Goal: Transaction & Acquisition: Purchase product/service

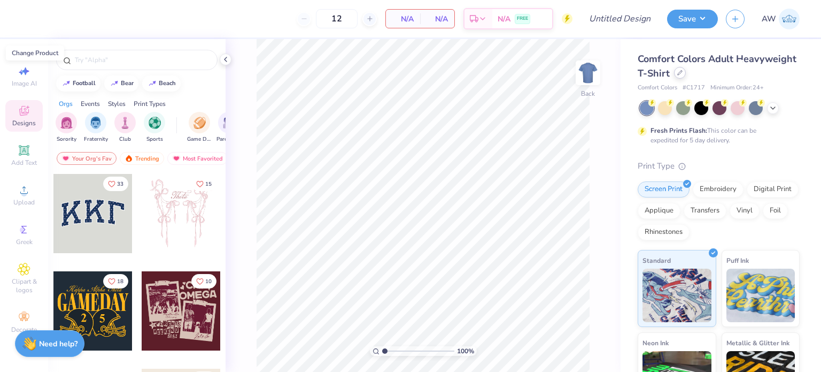
click at [683, 75] on icon at bounding box center [680, 72] width 5 height 5
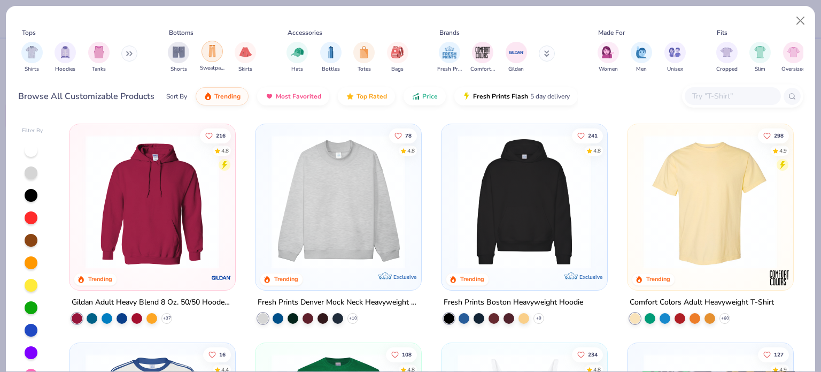
click at [213, 53] on img "filter for Sweatpants" at bounding box center [212, 51] width 12 height 12
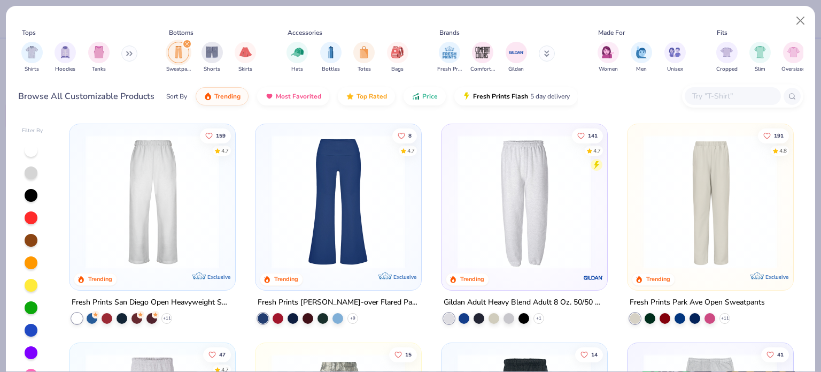
click at [111, 168] on img at bounding box center [152, 202] width 144 height 134
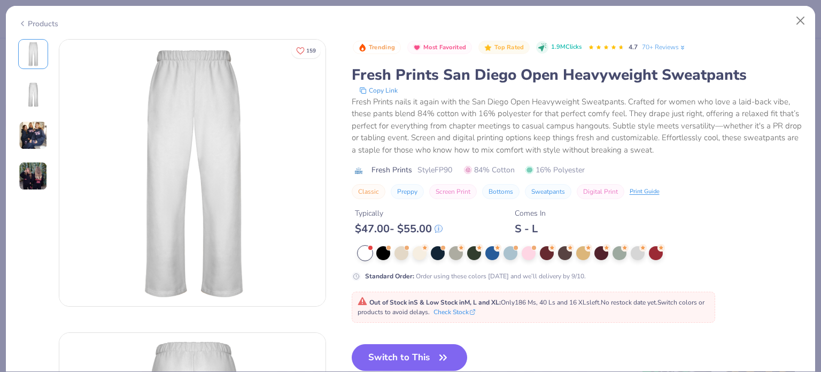
click at [28, 141] on img at bounding box center [33, 135] width 29 height 29
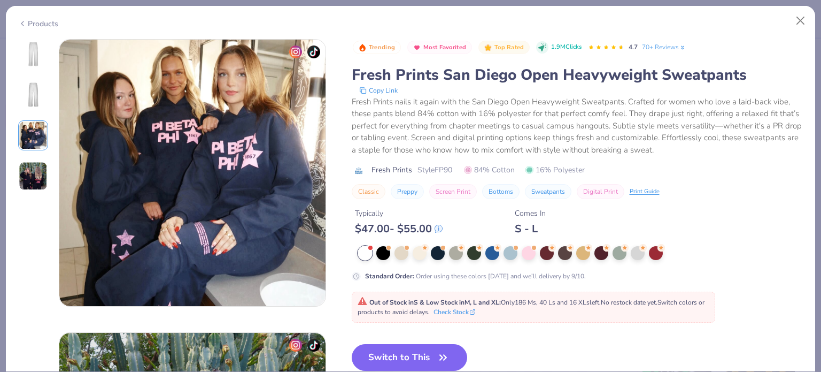
click at [34, 166] on img at bounding box center [33, 175] width 29 height 29
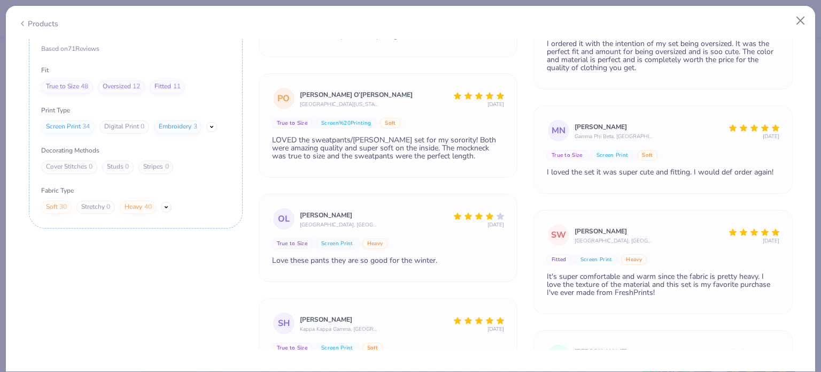
scroll to position [142, 0]
click at [166, 80] on div "Fitted 11" at bounding box center [167, 86] width 35 height 13
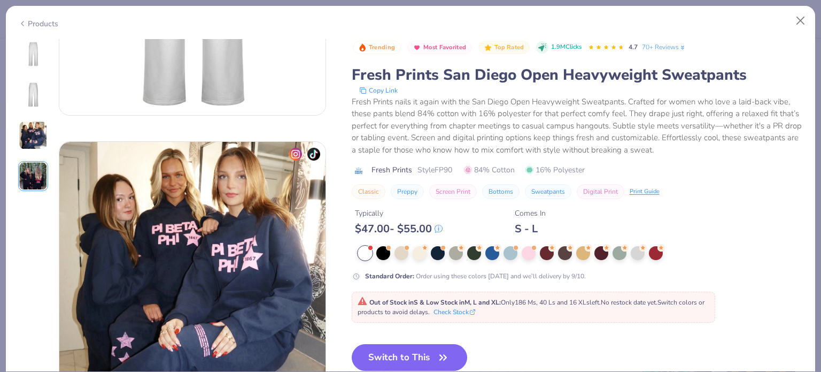
scroll to position [474, 0]
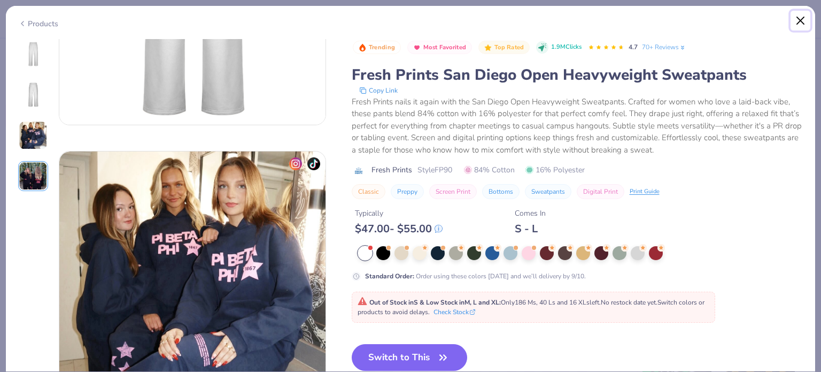
click at [801, 19] on button "Close" at bounding box center [801, 21] width 20 height 20
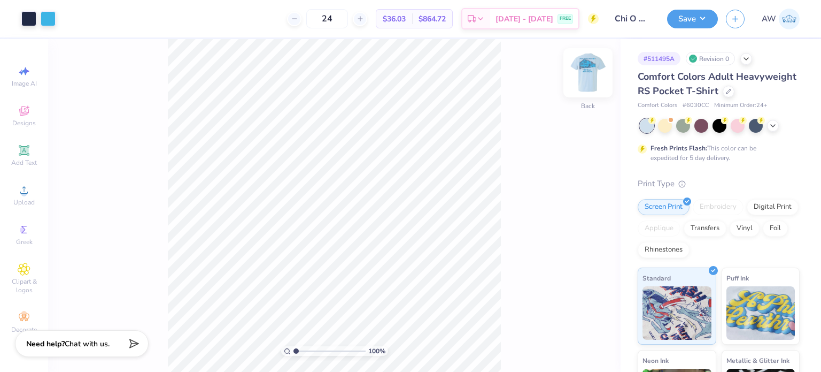
click at [588, 75] on img at bounding box center [588, 72] width 43 height 43
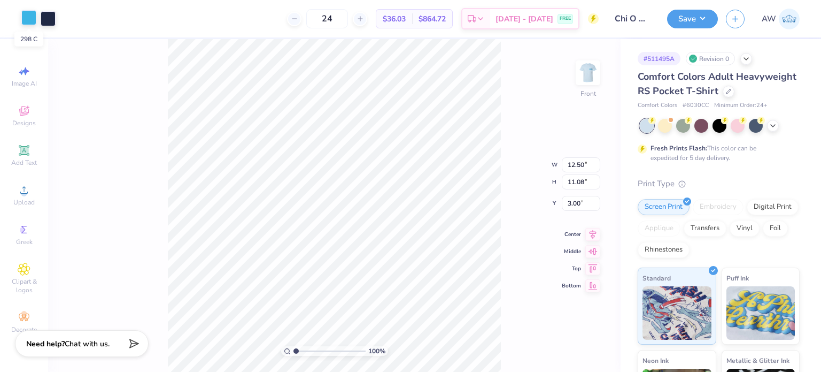
click at [29, 19] on div at bounding box center [28, 17] width 15 height 15
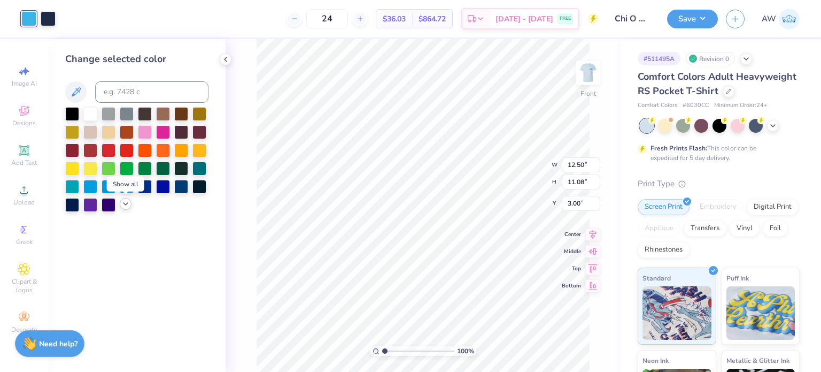
click at [125, 205] on polyline at bounding box center [126, 204] width 4 height 2
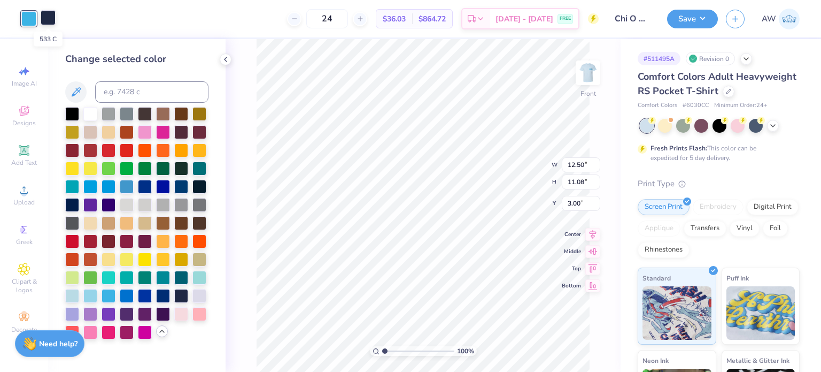
click at [47, 17] on div at bounding box center [48, 17] width 15 height 15
click at [107, 332] on div at bounding box center [109, 331] width 14 height 14
click at [107, 327] on div at bounding box center [109, 331] width 14 height 14
click at [28, 17] on div at bounding box center [28, 17] width 15 height 15
click at [90, 330] on div at bounding box center [90, 331] width 14 height 14
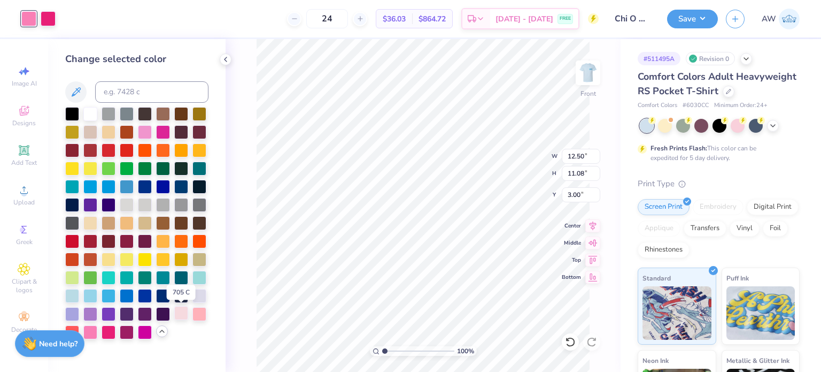
click at [180, 313] on div at bounding box center [181, 313] width 14 height 14
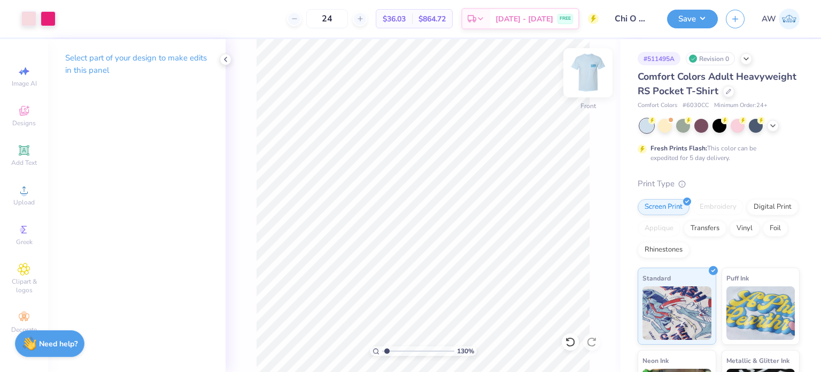
click at [586, 75] on img at bounding box center [588, 72] width 43 height 43
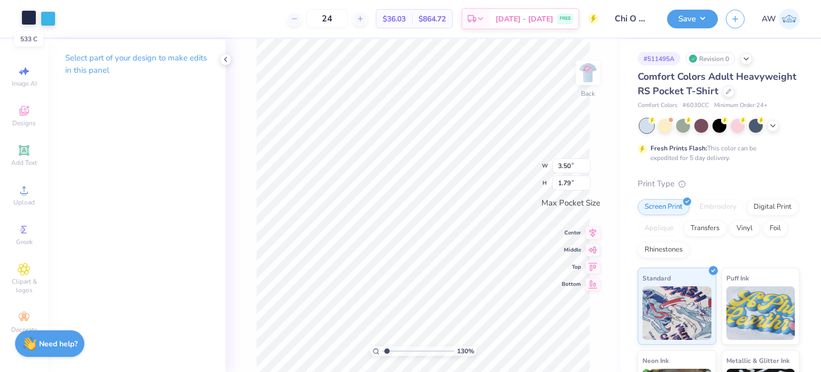
click at [26, 19] on div at bounding box center [28, 17] width 15 height 15
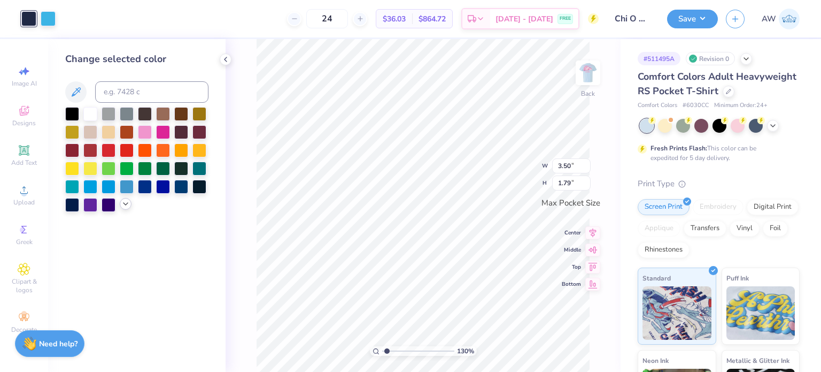
click at [125, 203] on icon at bounding box center [125, 203] width 9 height 9
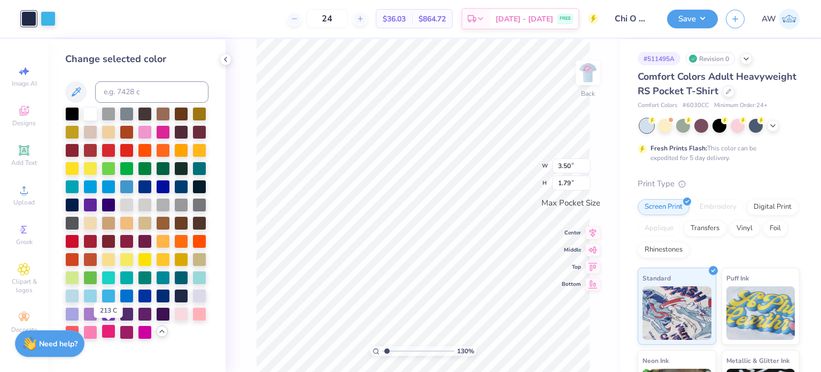
click at [106, 329] on div at bounding box center [109, 331] width 14 height 14
click at [47, 19] on div at bounding box center [48, 17] width 15 height 15
click at [184, 313] on div at bounding box center [181, 313] width 14 height 14
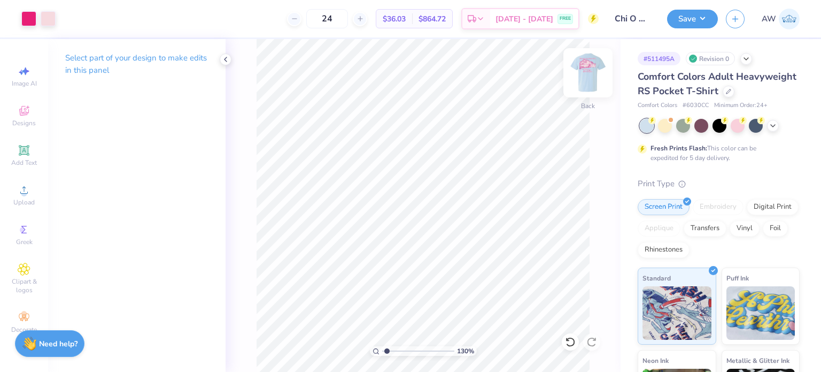
click at [591, 71] on img at bounding box center [588, 72] width 43 height 43
click at [589, 70] on img at bounding box center [588, 72] width 43 height 43
click at [587, 66] on img at bounding box center [588, 72] width 43 height 43
click at [593, 76] on img at bounding box center [588, 72] width 21 height 21
click at [773, 130] on icon at bounding box center [773, 125] width 9 height 9
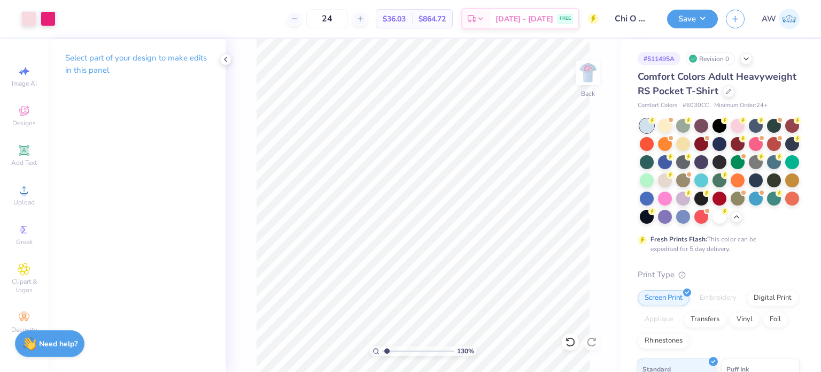
type input "1.30025344032668"
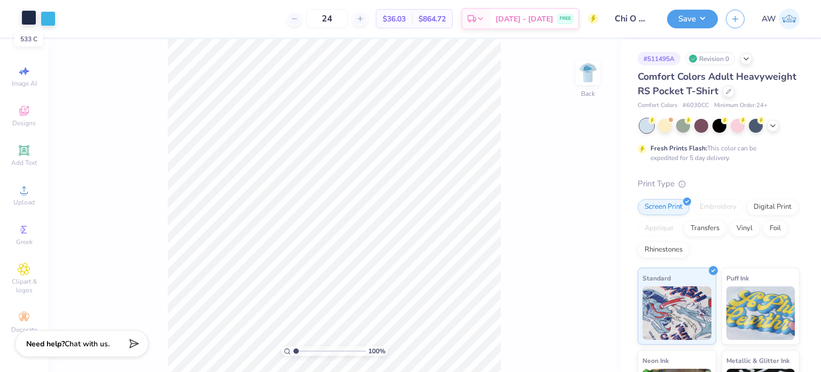
click at [29, 19] on div at bounding box center [28, 17] width 15 height 15
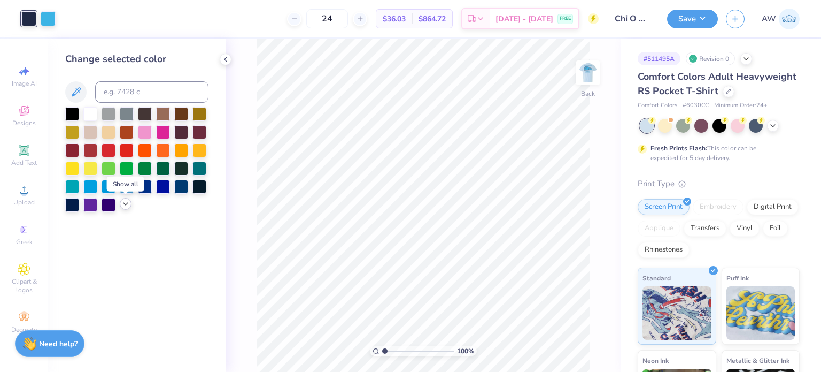
click at [124, 203] on polyline at bounding box center [126, 204] width 4 height 2
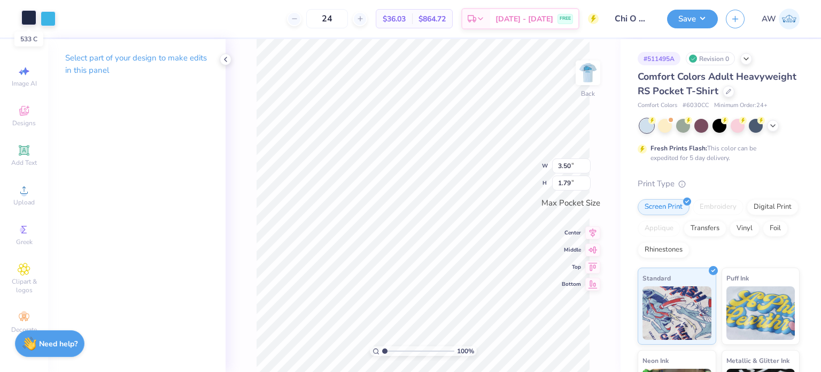
click at [25, 17] on div at bounding box center [28, 17] width 15 height 15
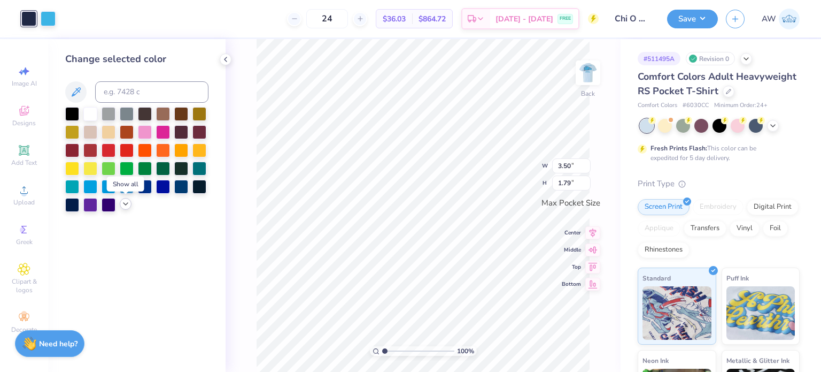
click at [124, 202] on icon at bounding box center [125, 203] width 9 height 9
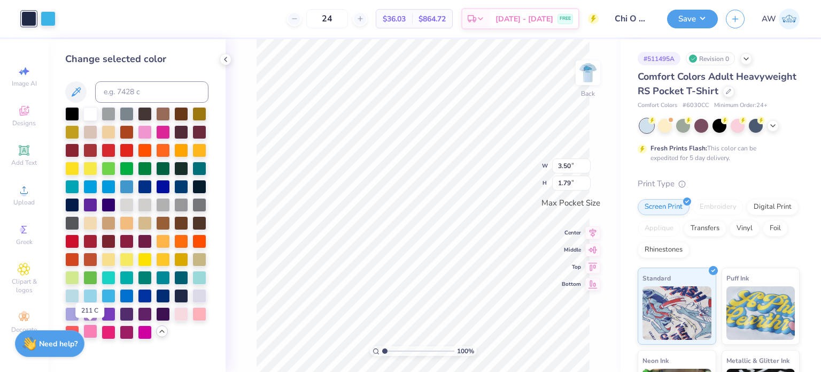
click at [90, 331] on div at bounding box center [90, 331] width 14 height 14
click at [48, 17] on div at bounding box center [48, 17] width 15 height 15
click at [201, 314] on div at bounding box center [200, 313] width 14 height 14
click at [29, 20] on div at bounding box center [28, 17] width 15 height 15
click at [106, 330] on div at bounding box center [109, 331] width 14 height 14
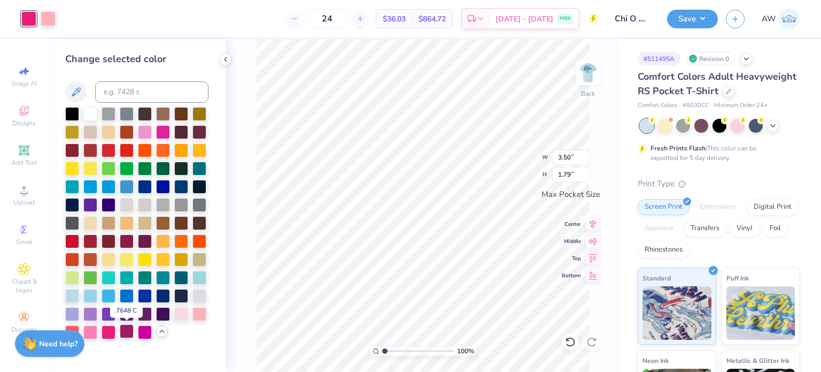
click at [127, 333] on div at bounding box center [127, 331] width 14 height 14
click at [109, 333] on div at bounding box center [109, 331] width 14 height 14
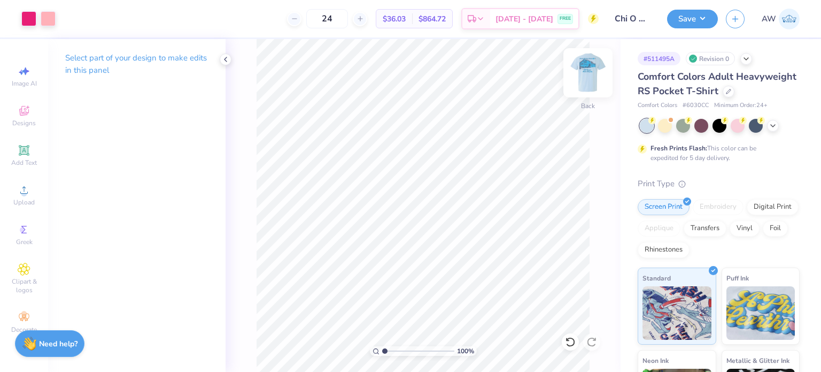
click at [588, 73] on img at bounding box center [588, 72] width 43 height 43
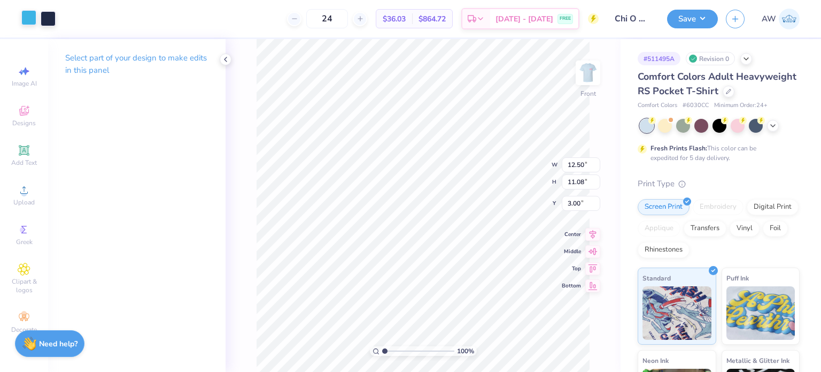
click at [29, 18] on div at bounding box center [28, 17] width 15 height 15
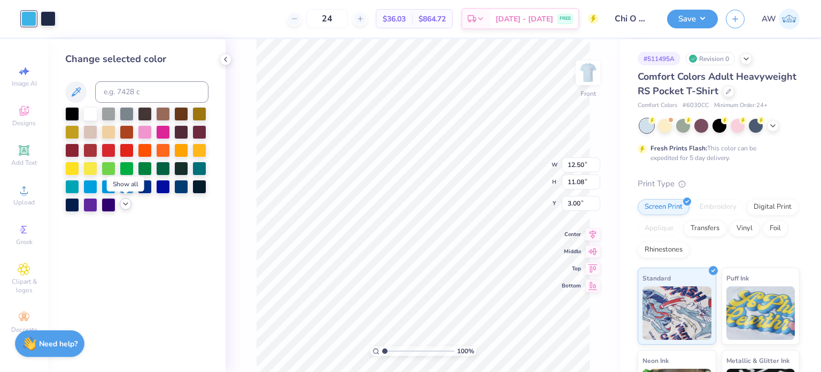
click at [124, 202] on icon at bounding box center [125, 203] width 9 height 9
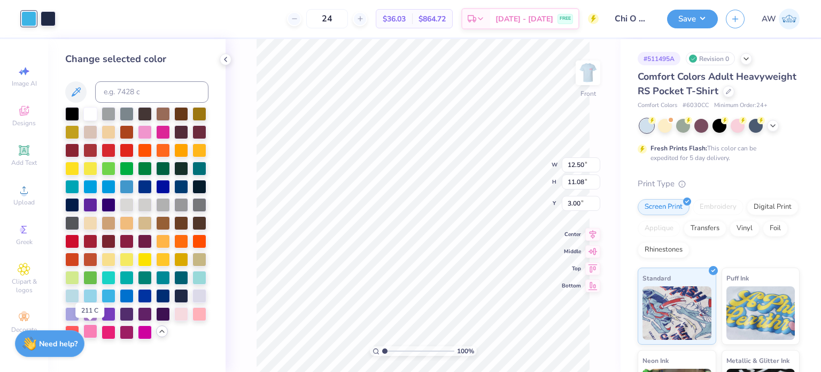
click at [88, 333] on div at bounding box center [90, 331] width 14 height 14
click at [111, 330] on div at bounding box center [109, 331] width 14 height 14
click at [202, 311] on div at bounding box center [200, 313] width 14 height 14
click at [49, 19] on div at bounding box center [48, 17] width 15 height 15
click at [87, 329] on div at bounding box center [90, 331] width 14 height 14
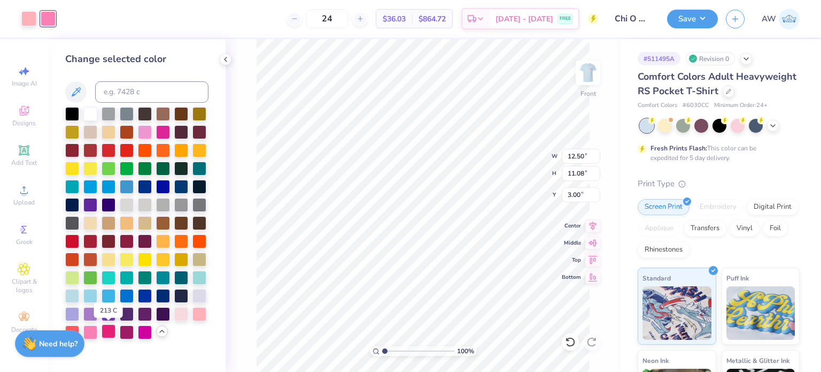
click at [109, 331] on div at bounding box center [109, 331] width 14 height 14
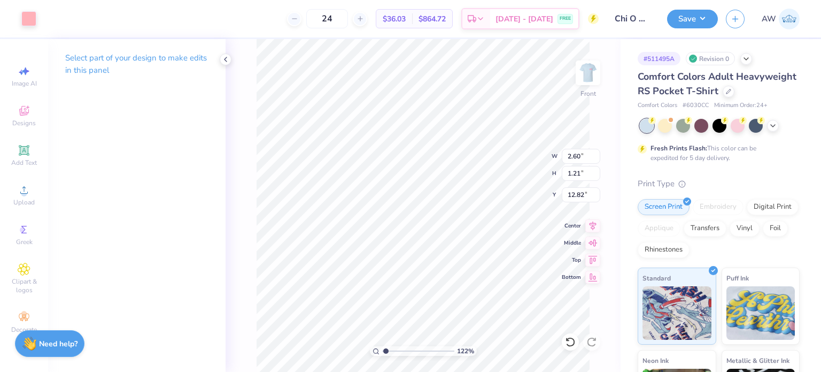
type input "1.21586201810434"
type input "1.30"
type input "0.76"
type input "12.97"
type input "1.21586201810434"
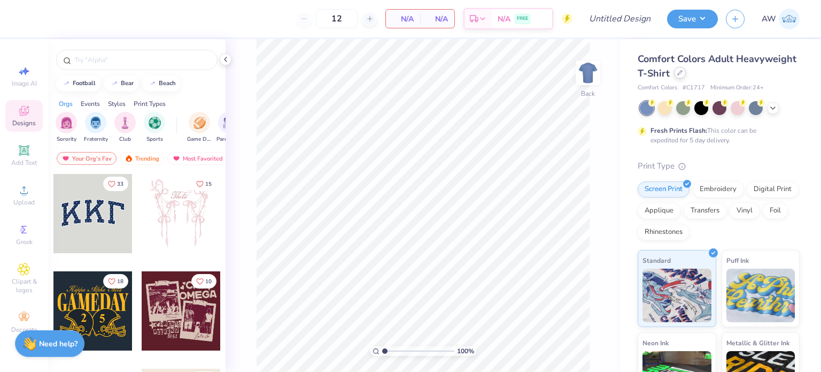
click at [683, 72] on icon at bounding box center [680, 72] width 5 height 5
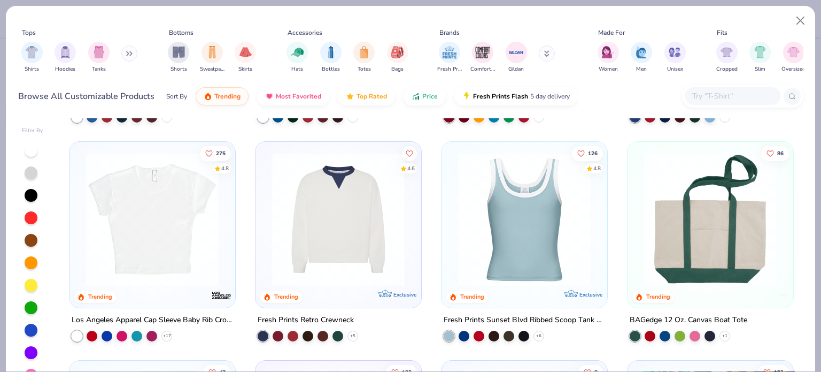
scroll to position [856, 0]
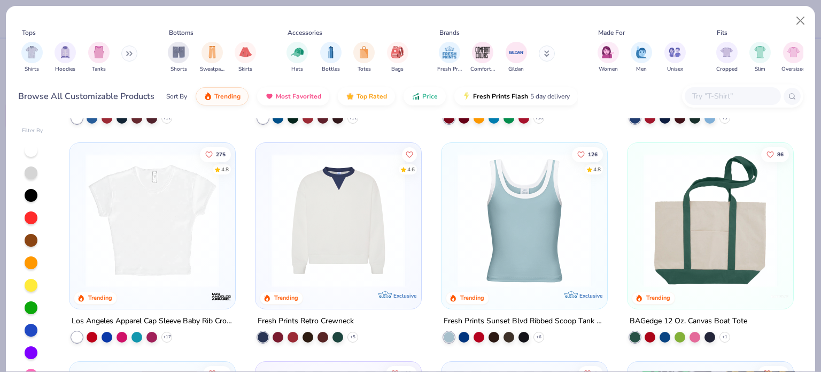
click at [297, 236] on img at bounding box center [338, 220] width 144 height 134
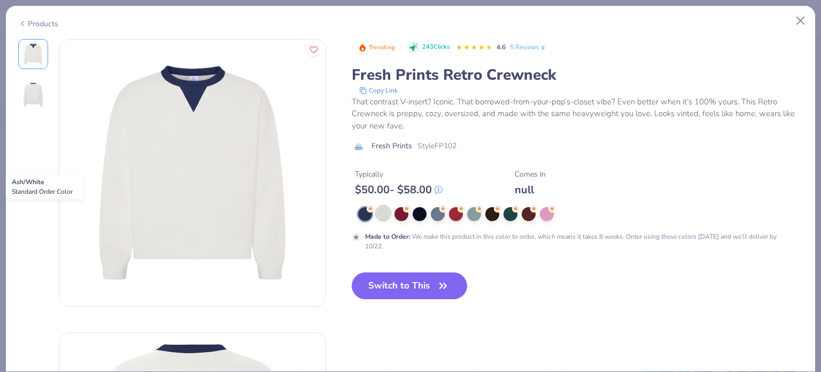
click at [386, 215] on div at bounding box center [383, 213] width 14 height 14
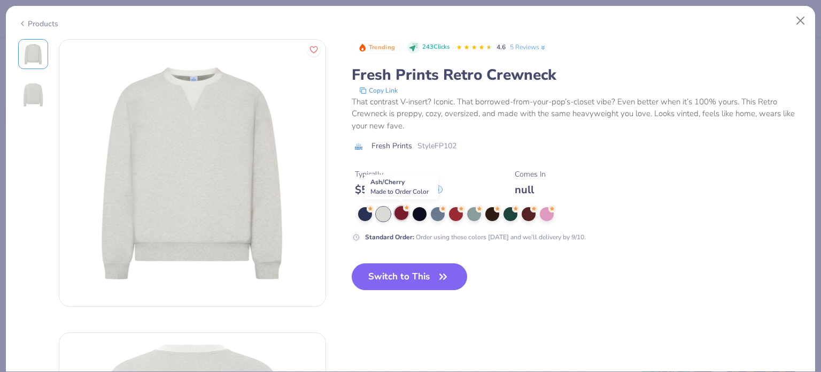
click at [402, 214] on div at bounding box center [402, 213] width 14 height 14
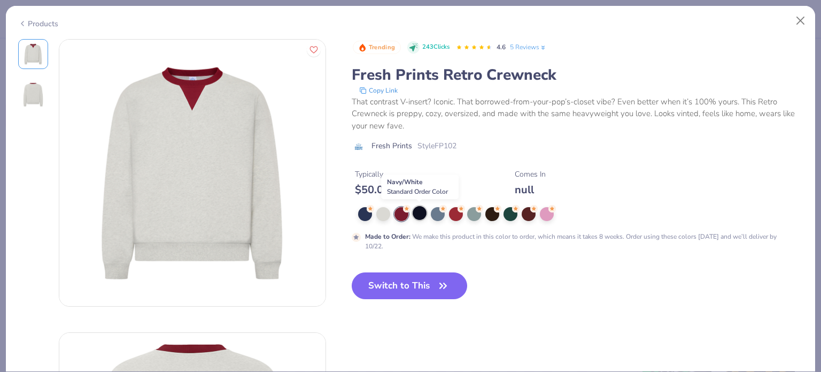
click at [419, 215] on div at bounding box center [420, 213] width 14 height 14
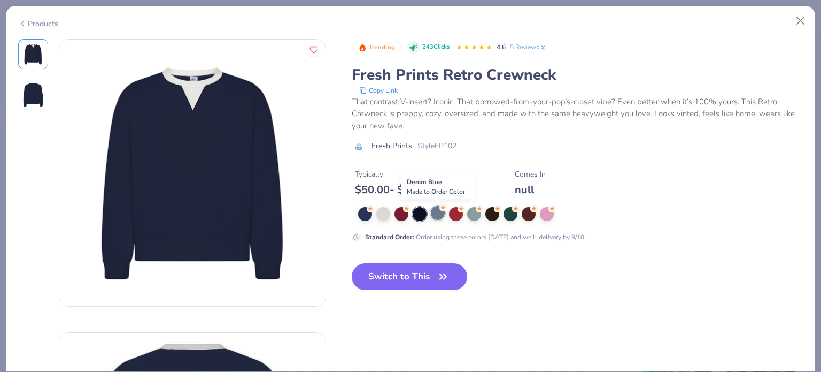
click at [441, 214] on div at bounding box center [438, 213] width 14 height 14
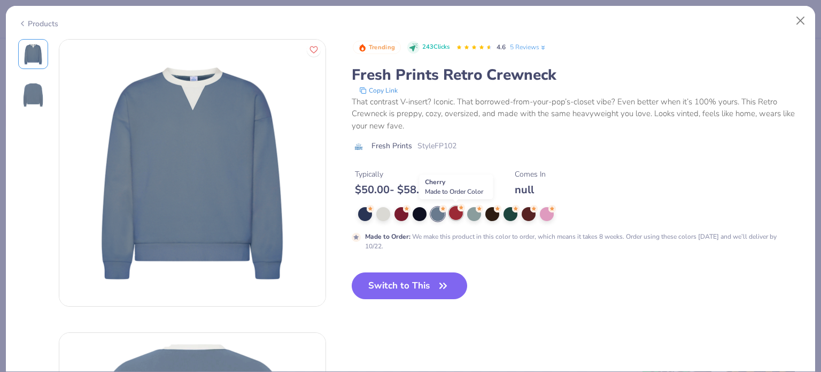
click at [460, 216] on div at bounding box center [456, 213] width 14 height 14
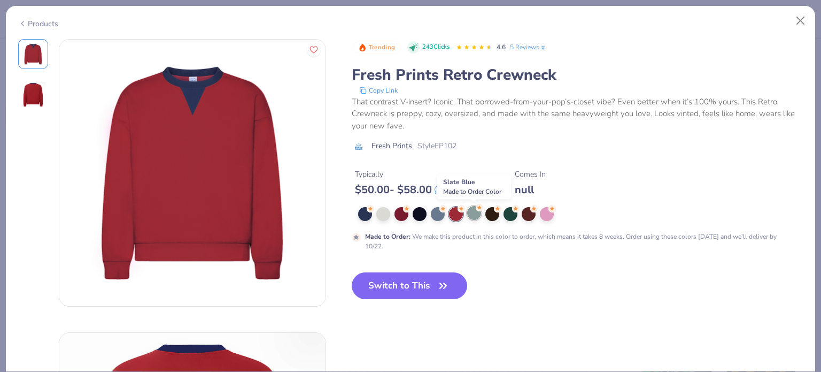
click at [471, 214] on div at bounding box center [474, 213] width 14 height 14
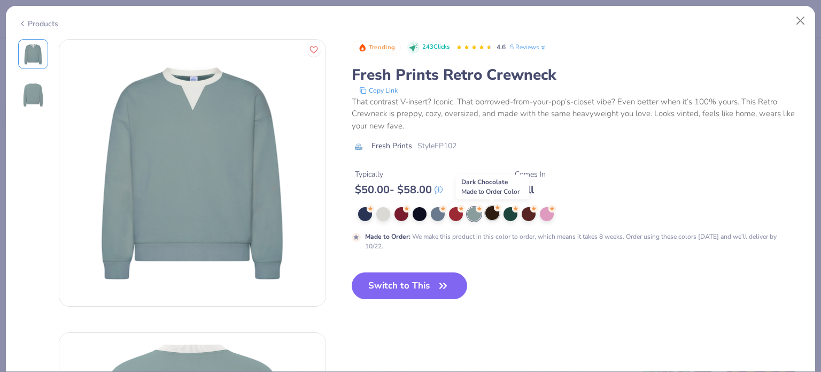
click at [492, 211] on div at bounding box center [493, 213] width 14 height 14
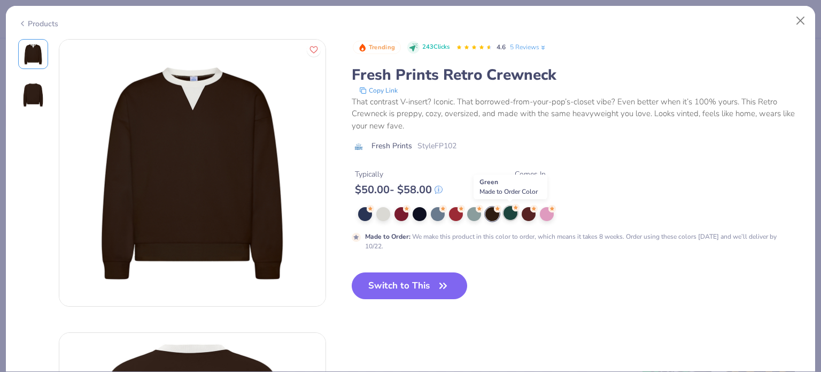
click at [513, 213] on div at bounding box center [511, 213] width 14 height 14
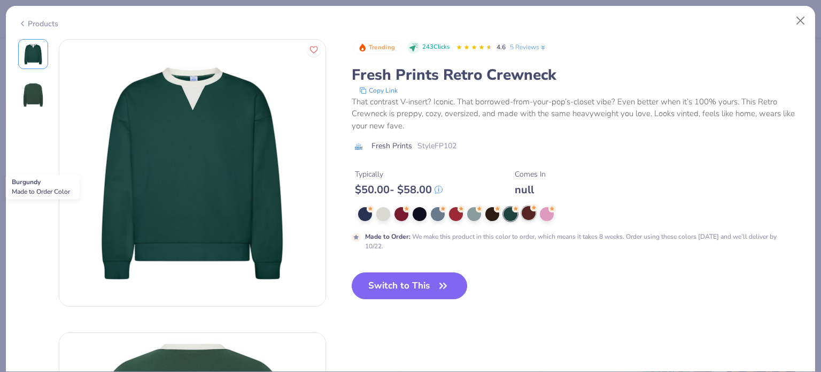
click at [528, 212] on div at bounding box center [529, 213] width 14 height 14
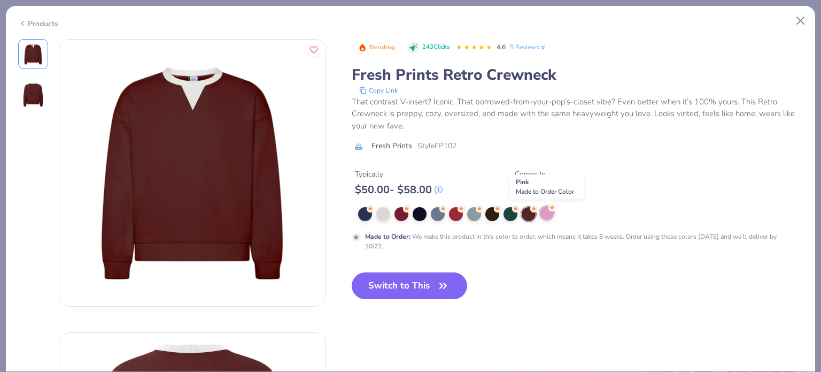
click at [552, 212] on div at bounding box center [547, 213] width 14 height 14
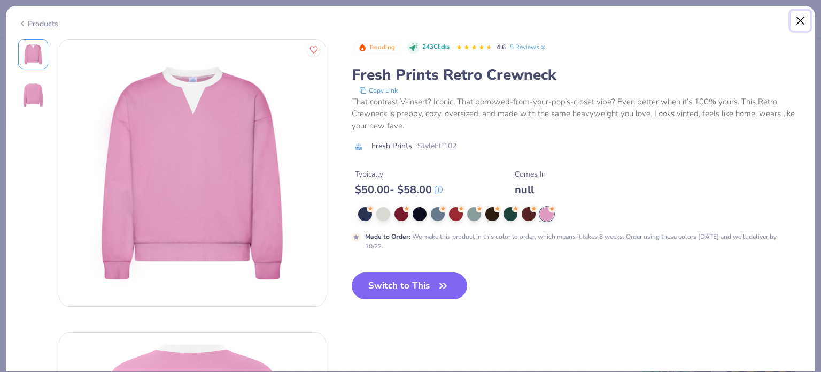
click at [803, 17] on button "Close" at bounding box center [801, 21] width 20 height 20
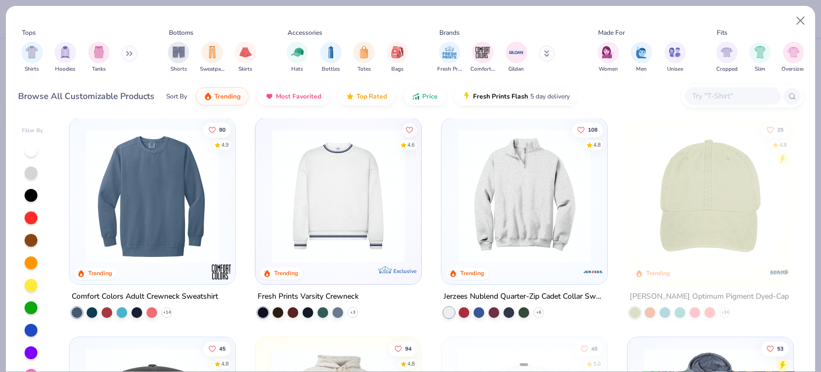
scroll to position [1495, 0]
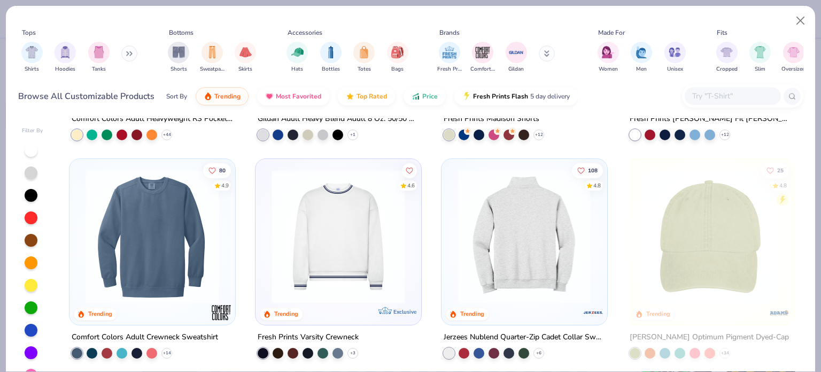
click at [503, 256] on img at bounding box center [524, 237] width 144 height 134
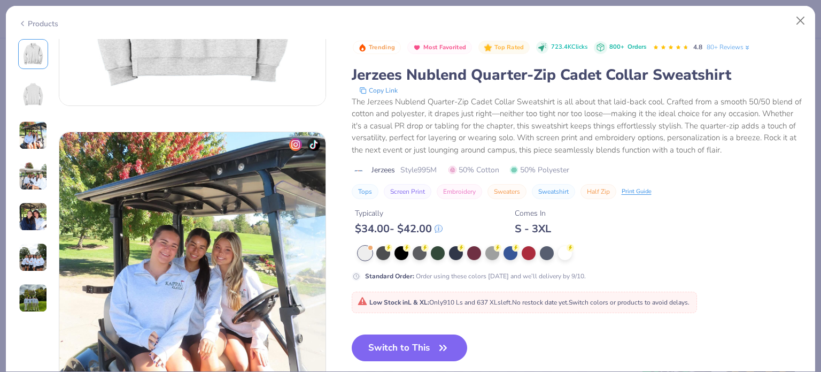
scroll to position [452, 0]
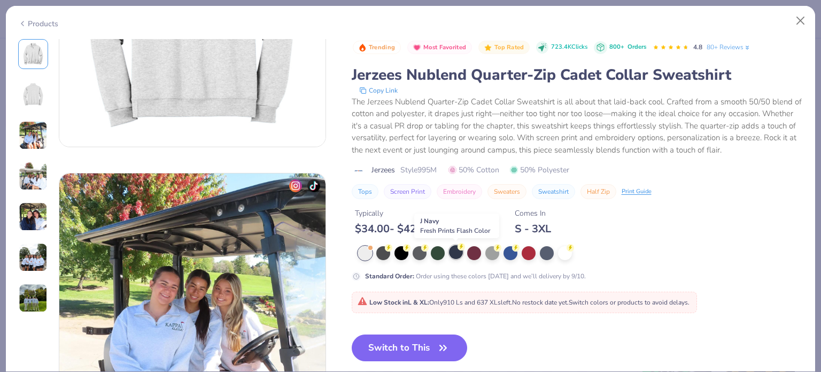
click at [458, 249] on icon at bounding box center [461, 246] width 7 height 7
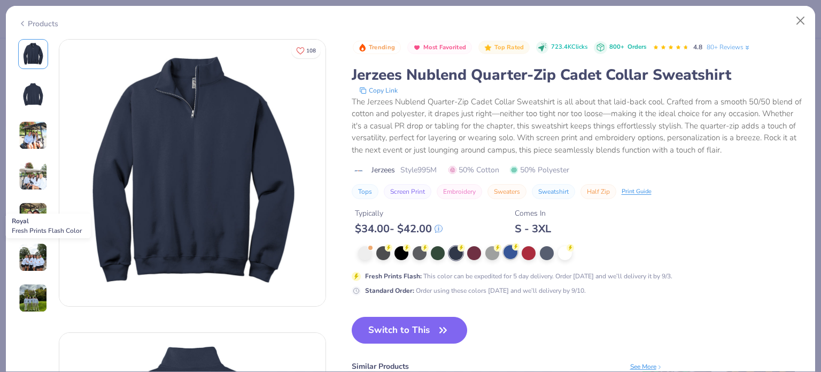
click at [509, 252] on div at bounding box center [511, 252] width 14 height 14
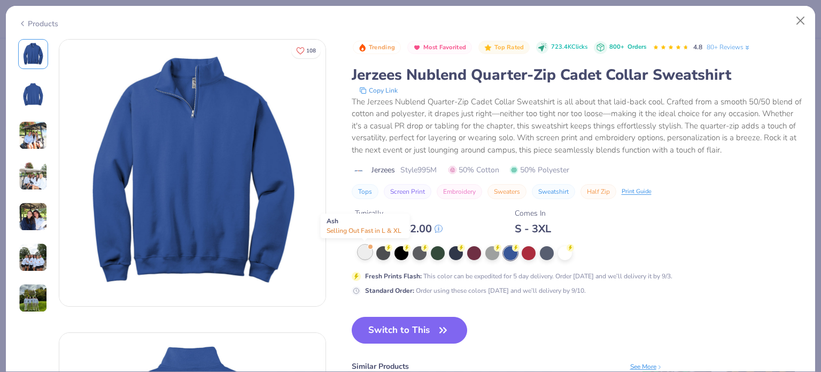
click at [366, 249] on div at bounding box center [365, 252] width 14 height 14
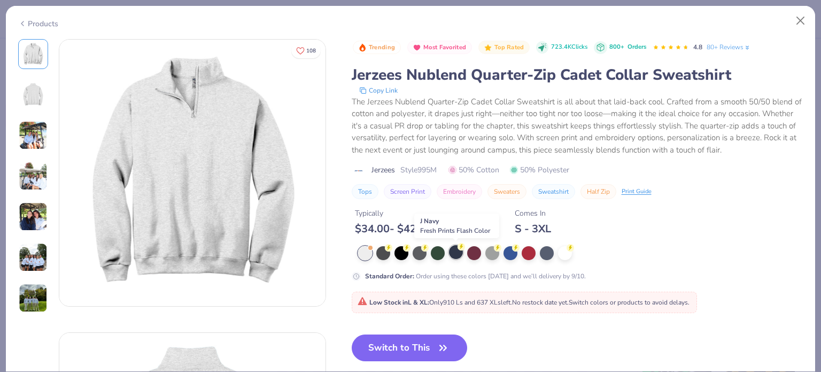
click at [456, 249] on div at bounding box center [456, 252] width 14 height 14
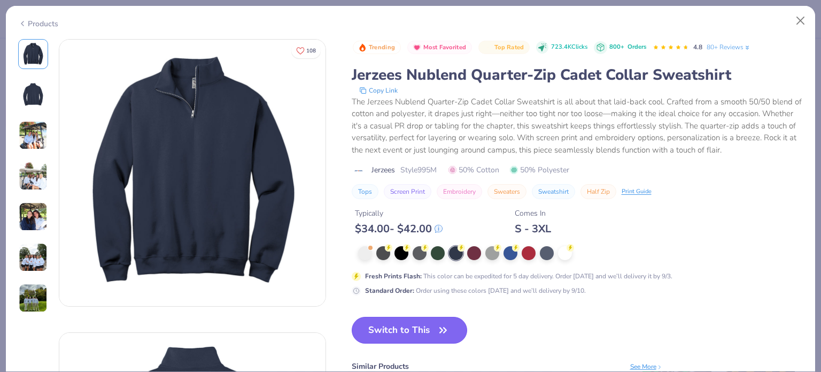
click at [404, 326] on button "Switch to This" at bounding box center [410, 330] width 116 height 27
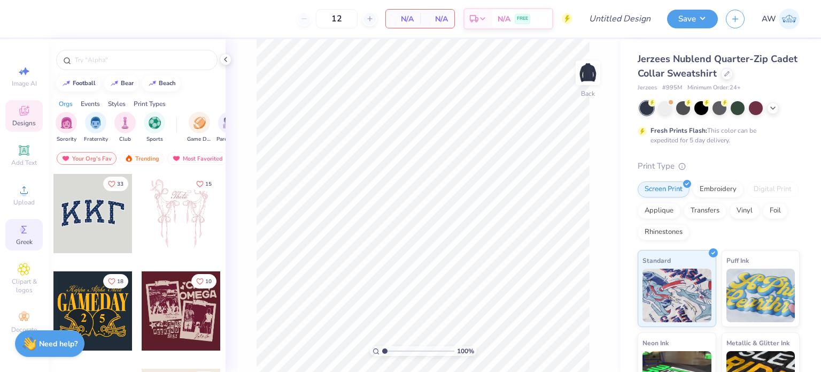
click at [24, 237] on span "Greek" at bounding box center [24, 241] width 17 height 9
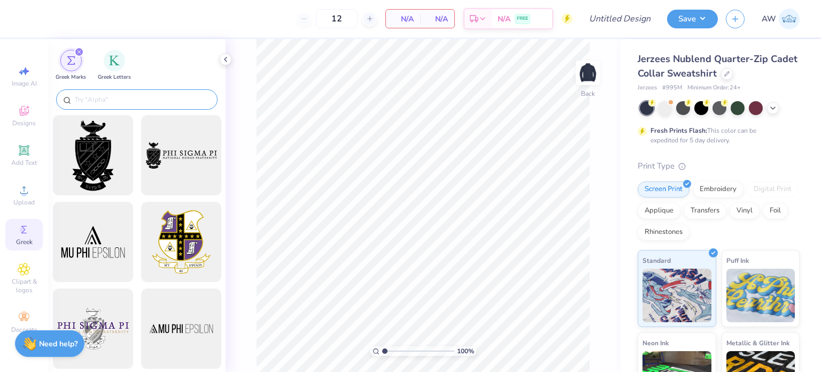
click at [111, 97] on input "text" at bounding box center [142, 99] width 137 height 11
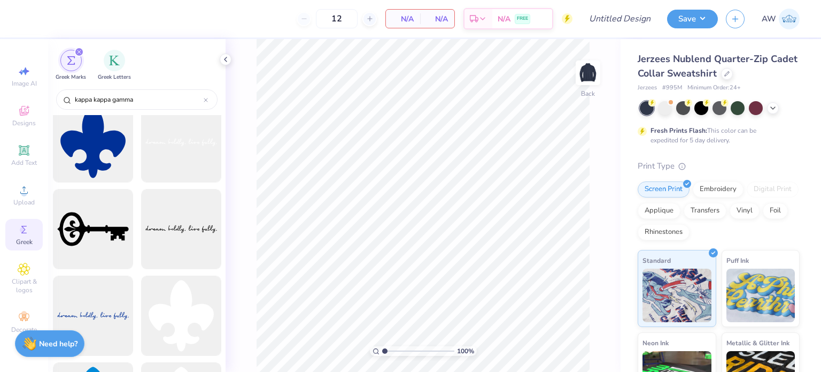
scroll to position [1052, 0]
type input "kappa kappa gamma"
click at [88, 232] on div at bounding box center [93, 230] width 88 height 88
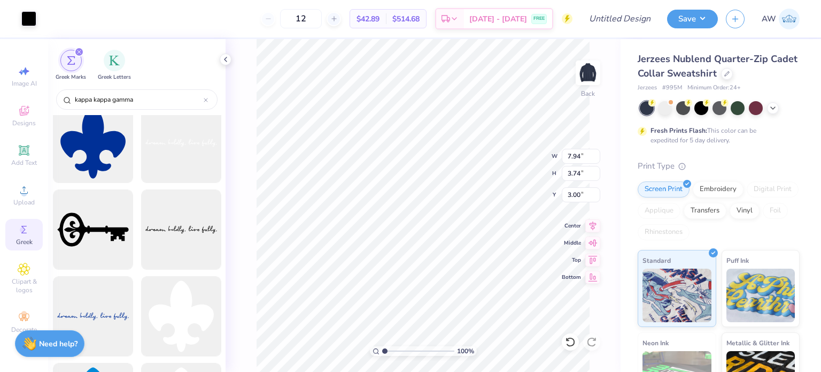
type input "3.81"
type input "1.80"
type input "4.61"
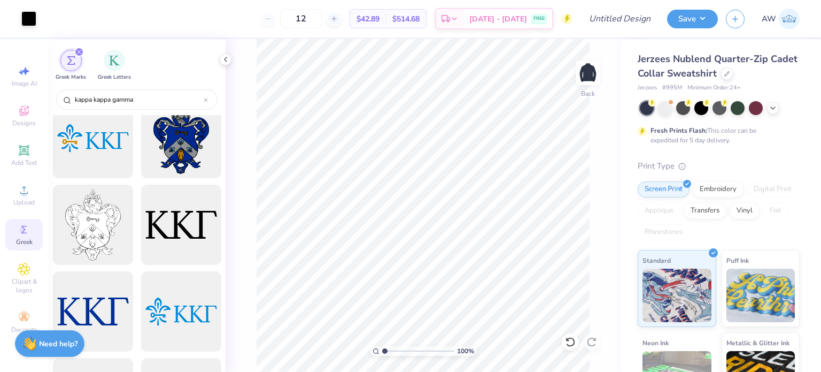
scroll to position [0, 0]
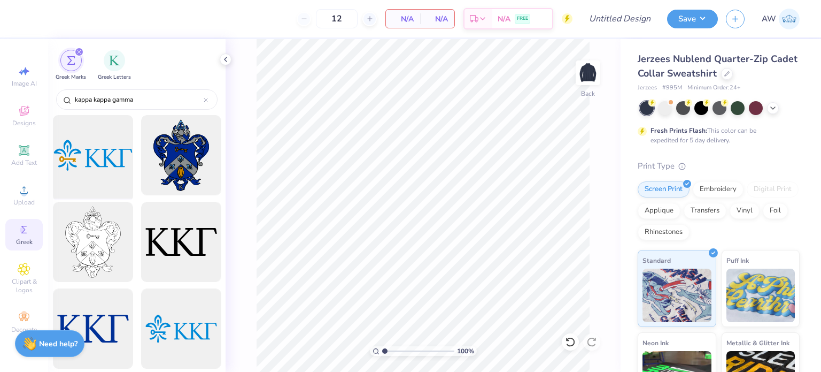
click at [79, 160] on div at bounding box center [93, 155] width 88 height 88
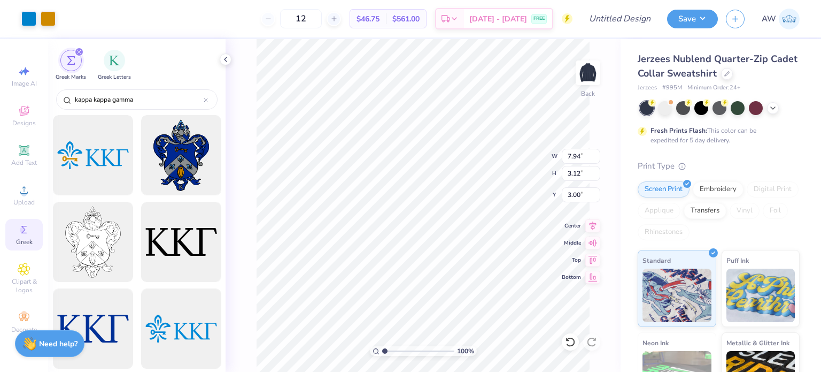
type input "4.80"
type input "1.88"
type input "3.00"
click at [667, 104] on div at bounding box center [665, 107] width 14 height 14
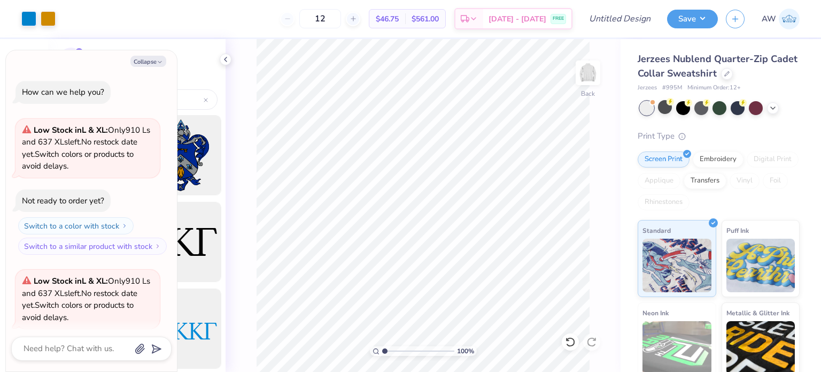
scroll to position [82, 0]
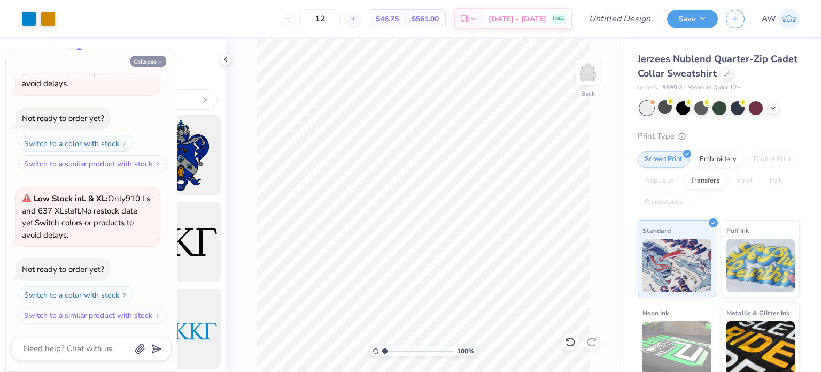
click at [147, 59] on button "Collapse" at bounding box center [148, 61] width 36 height 11
type textarea "x"
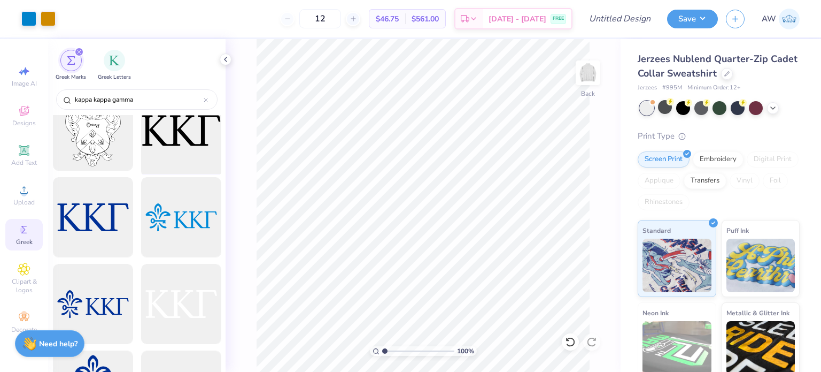
scroll to position [113, 0]
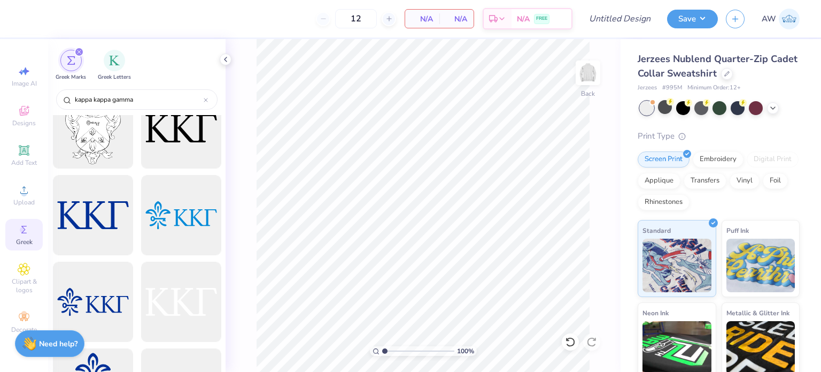
click at [78, 50] on icon "filter for Greek Marks" at bounding box center [79, 51] width 3 height 3
click at [79, 50] on icon "filter for Greek Marks" at bounding box center [79, 52] width 4 height 4
click at [15, 106] on div "Designs" at bounding box center [23, 116] width 37 height 32
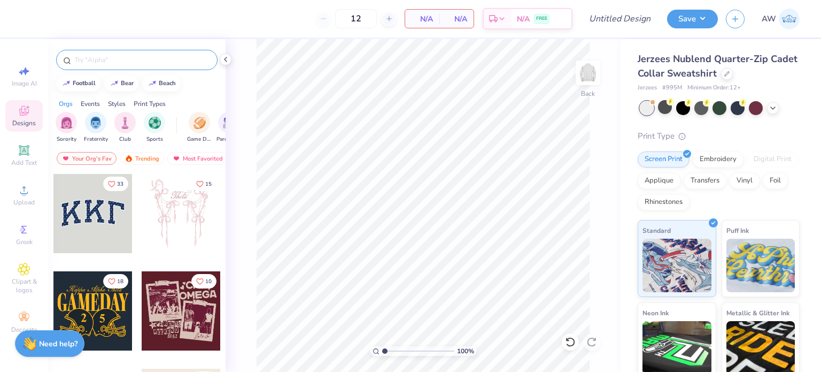
click at [167, 55] on input "text" at bounding box center [142, 60] width 137 height 11
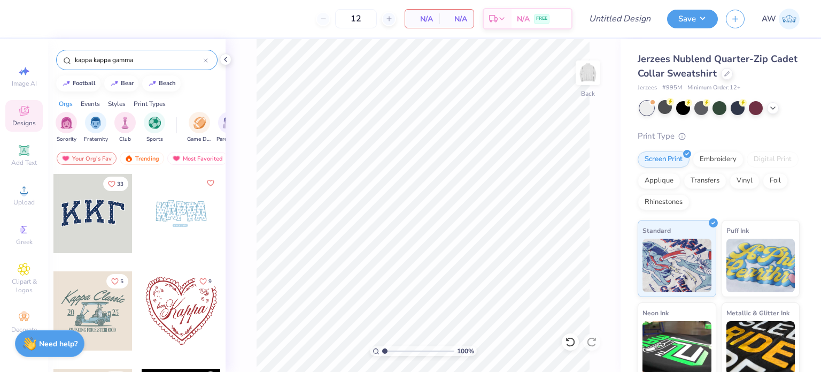
type input "kappa kappa gamma"
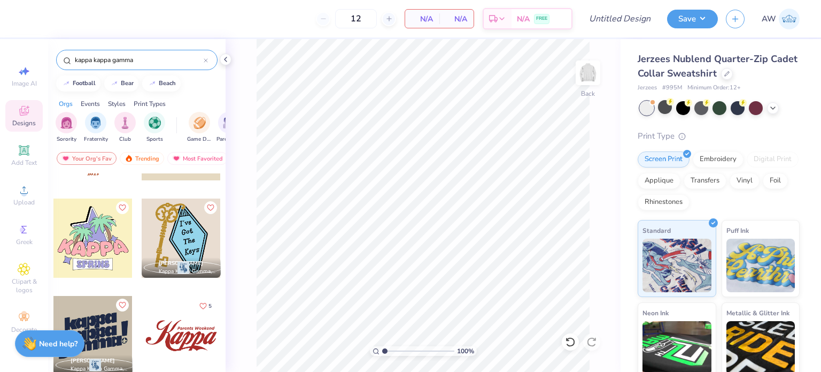
scroll to position [2408, 0]
click at [601, 83] on img at bounding box center [588, 72] width 43 height 43
click at [184, 232] on div at bounding box center [181, 238] width 79 height 79
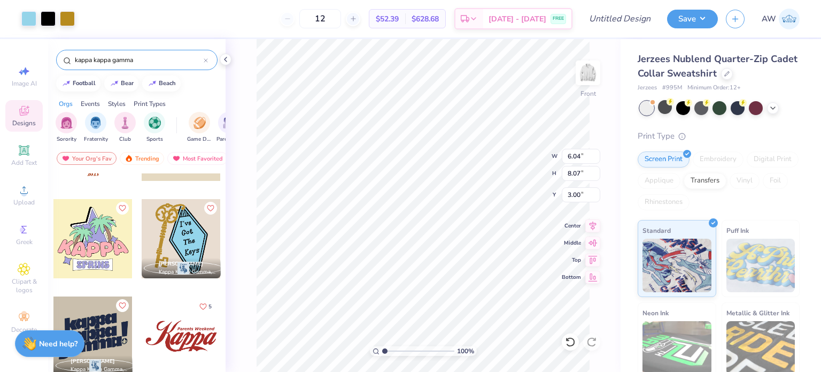
type input "15.45"
type input "10.31"
type input "13.79"
type input "3.00"
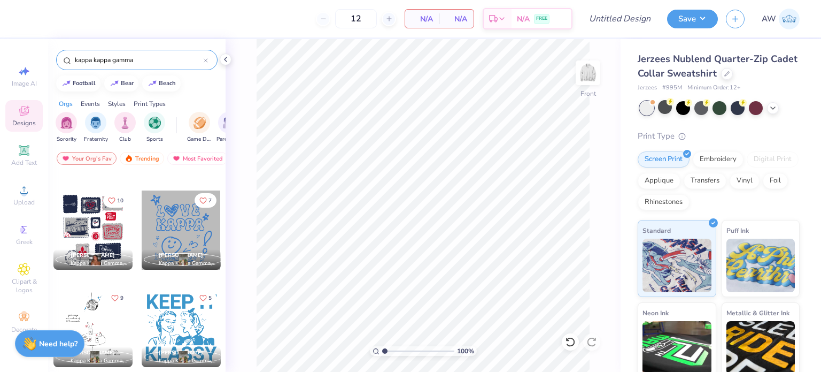
scroll to position [4538, 0]
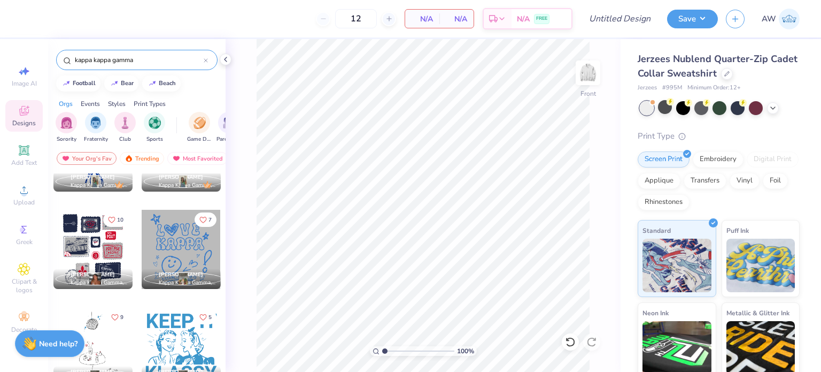
click at [93, 252] on div at bounding box center [92, 249] width 79 height 79
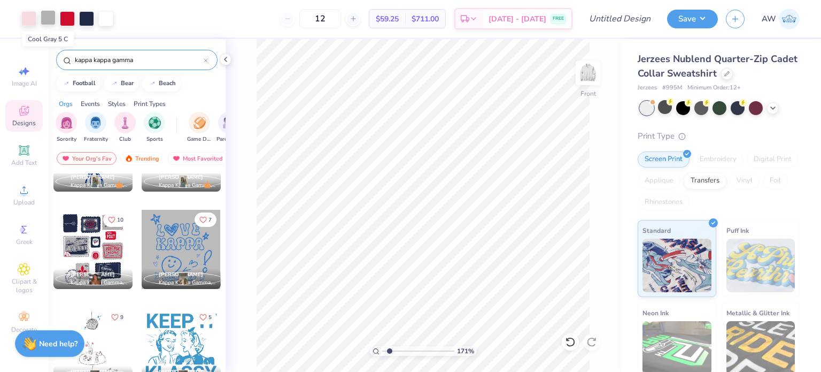
click at [51, 14] on div at bounding box center [48, 17] width 15 height 15
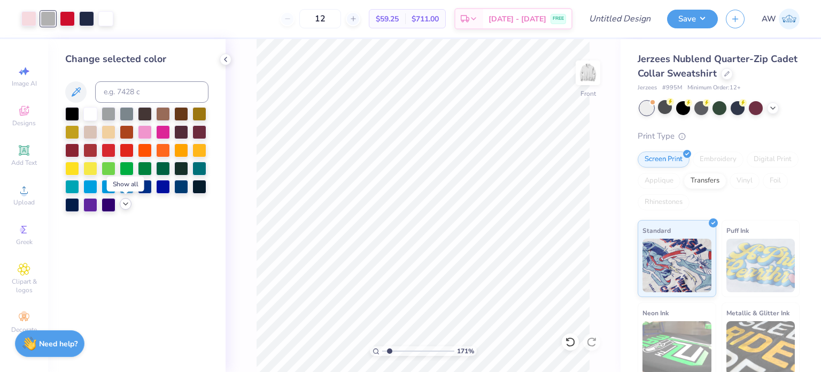
click at [127, 204] on icon at bounding box center [125, 203] width 9 height 9
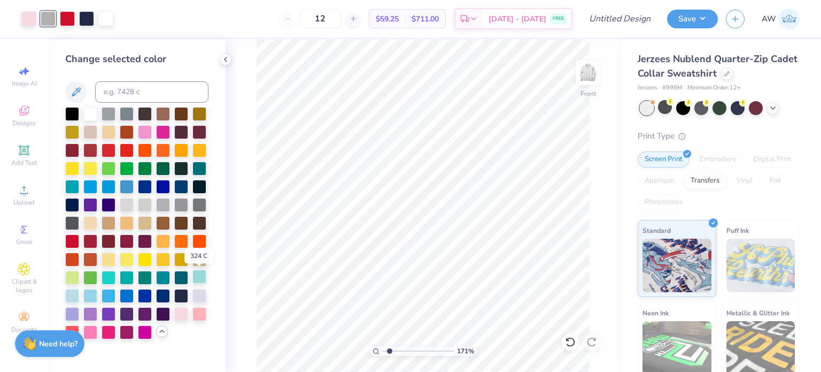
click at [201, 276] on div at bounding box center [200, 277] width 14 height 14
click at [88, 293] on div at bounding box center [90, 295] width 14 height 14
click at [167, 17] on div "12 $59.25 Per Item $711.00 Total Est. Delivery Sep 8 - 11 FREE" at bounding box center [346, 18] width 451 height 37
click at [23, 106] on icon at bounding box center [24, 111] width 10 height 10
type input "1.02696813271549"
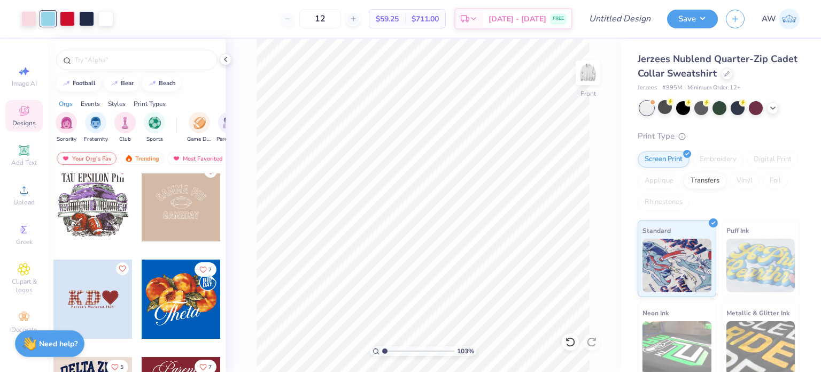
scroll to position [1353, 0]
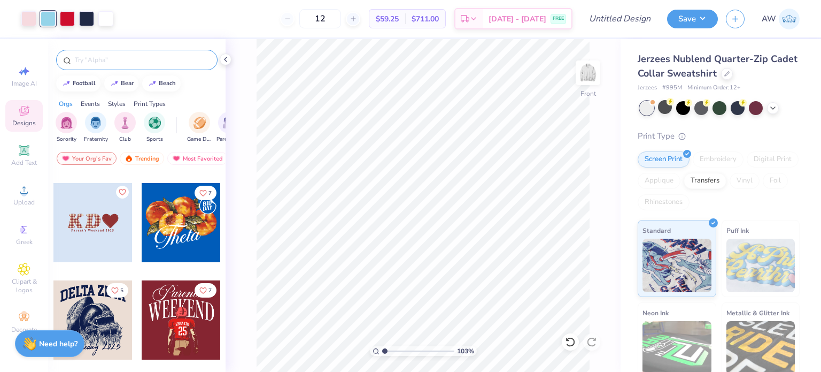
click at [137, 66] on div at bounding box center [136, 60] width 161 height 20
click at [149, 52] on div at bounding box center [136, 60] width 161 height 20
click at [124, 65] on div at bounding box center [136, 60] width 161 height 20
click at [118, 57] on input "text" at bounding box center [142, 60] width 137 height 11
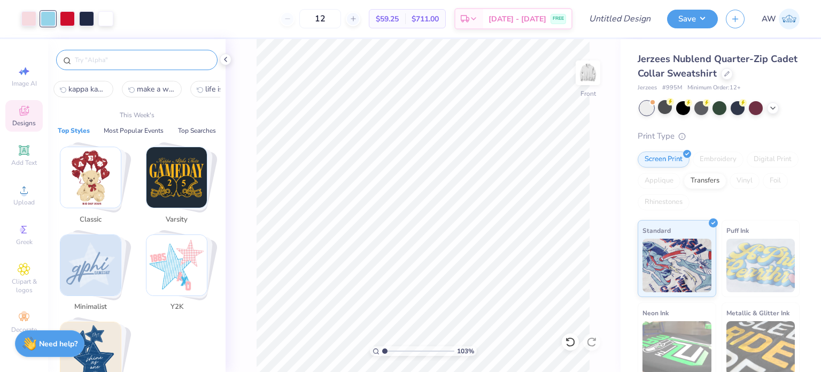
click at [107, 333] on img "Stack Card Button 80s & 90s" at bounding box center [90, 352] width 60 height 60
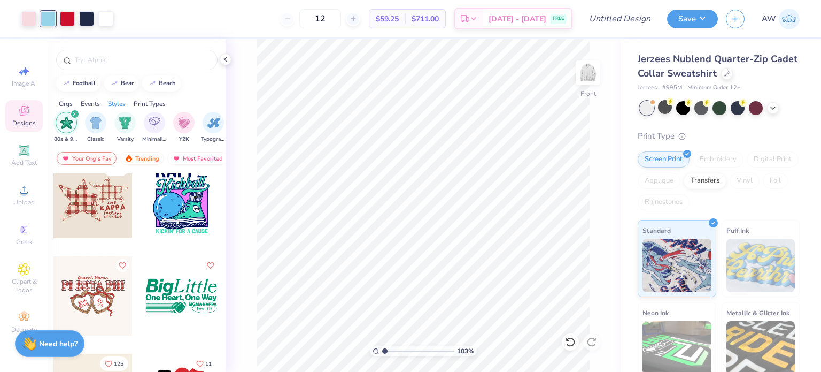
scroll to position [320, 0]
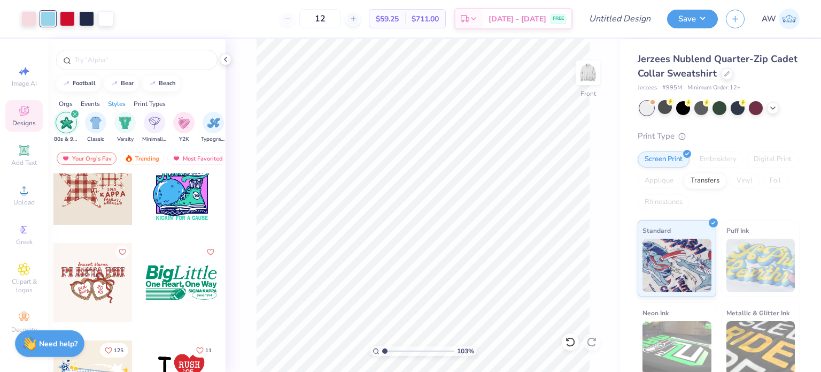
click at [157, 102] on div "Print Types" at bounding box center [150, 104] width 32 height 10
click at [66, 124] on img "filter for Embroidery" at bounding box center [66, 122] width 12 height 12
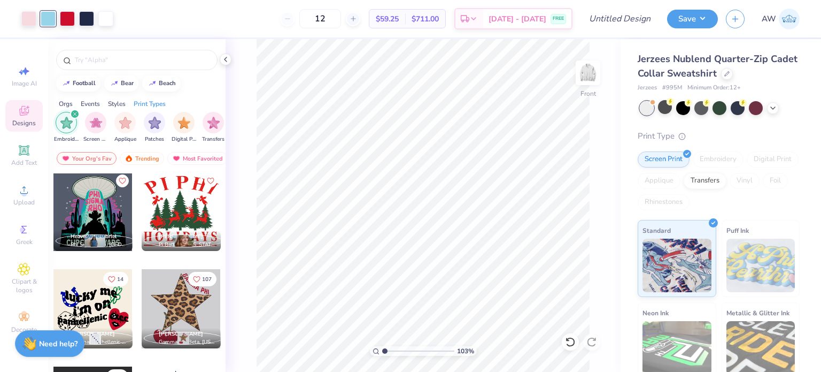
scroll to position [4551, 0]
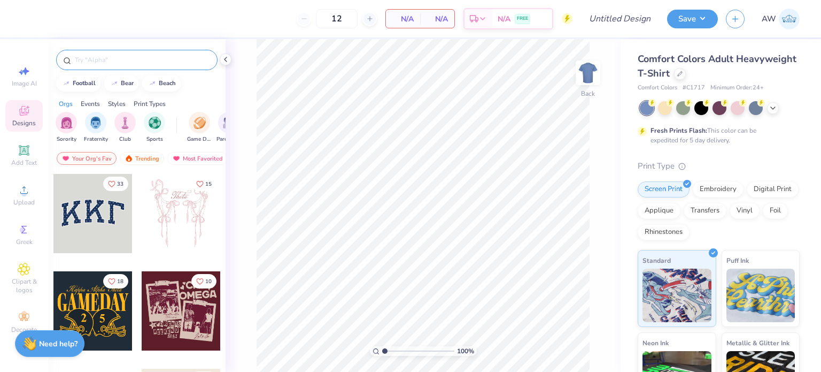
click at [118, 57] on input "text" at bounding box center [142, 60] width 137 height 11
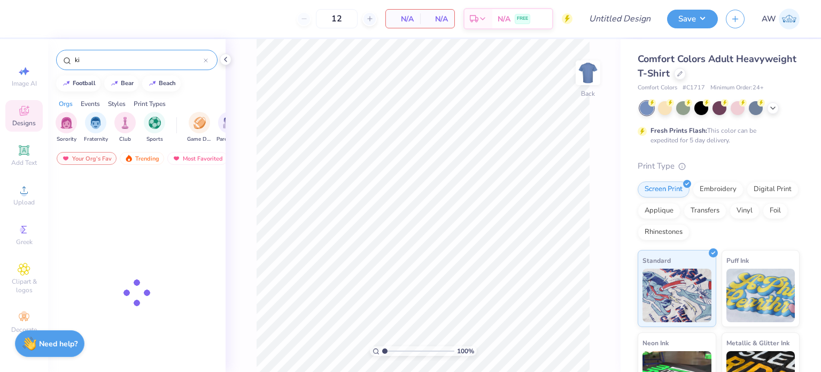
type input "k"
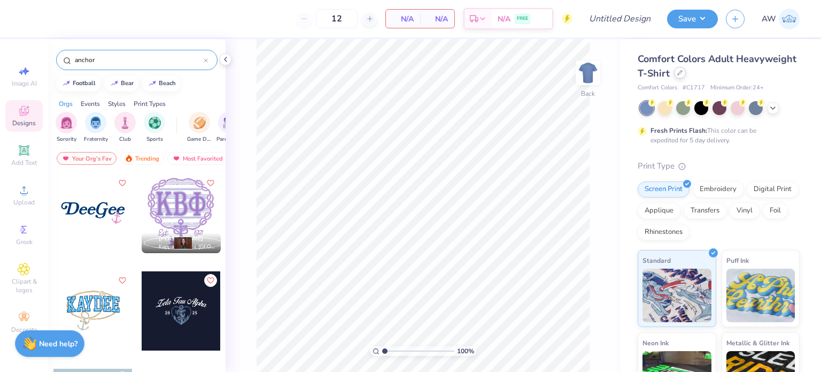
type input "anchor"
click at [686, 75] on div at bounding box center [680, 73] width 12 height 12
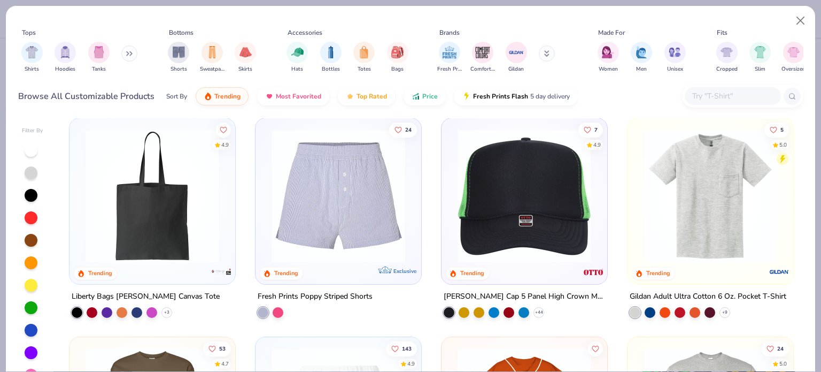
scroll to position [2645, 0]
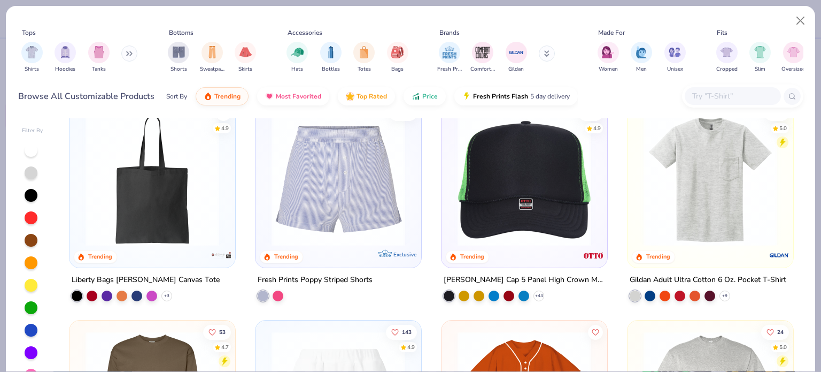
click at [722, 179] on img at bounding box center [710, 179] width 144 height 134
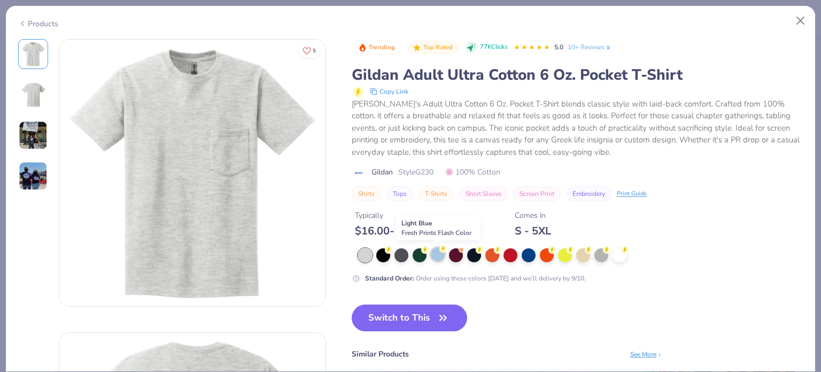
click at [440, 254] on div at bounding box center [438, 254] width 14 height 14
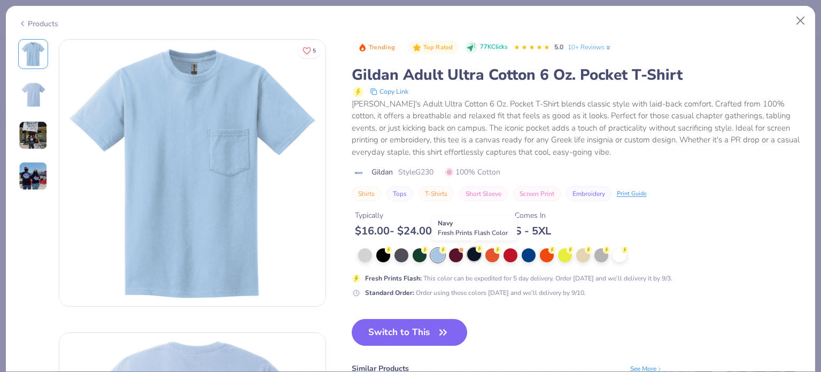
click at [474, 253] on div at bounding box center [474, 254] width 14 height 14
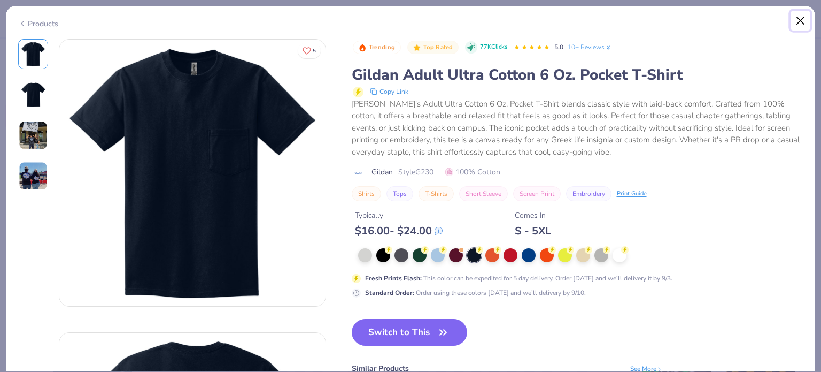
click at [798, 17] on button "Close" at bounding box center [801, 21] width 20 height 20
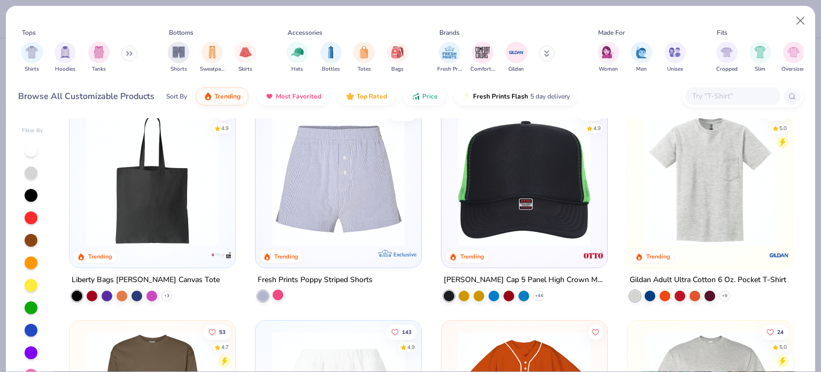
click at [274, 290] on div at bounding box center [278, 294] width 11 height 11
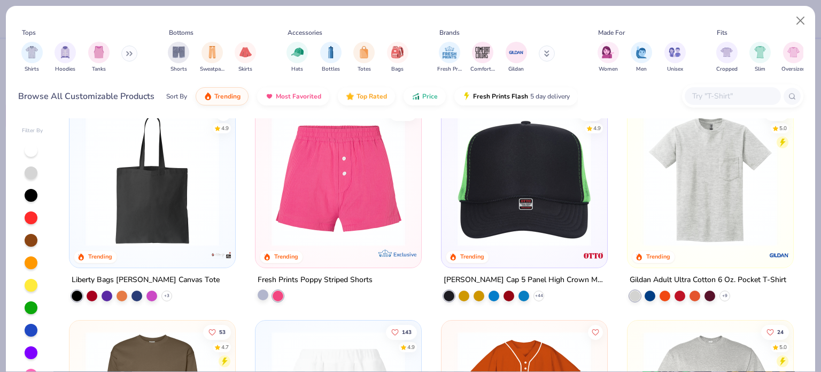
click at [258, 291] on div at bounding box center [263, 294] width 11 height 11
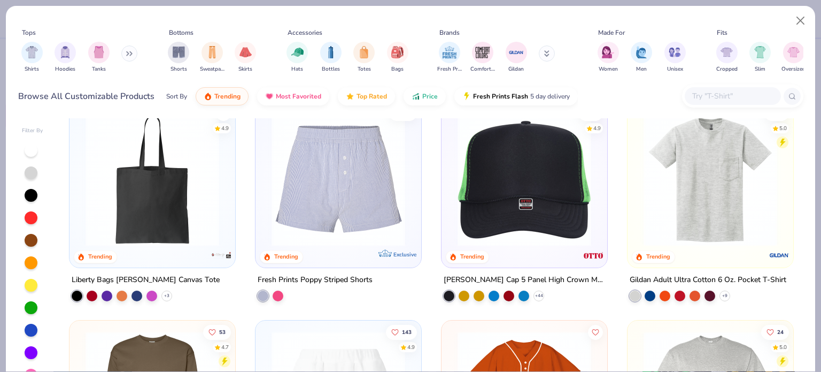
click at [345, 180] on img at bounding box center [338, 179] width 144 height 134
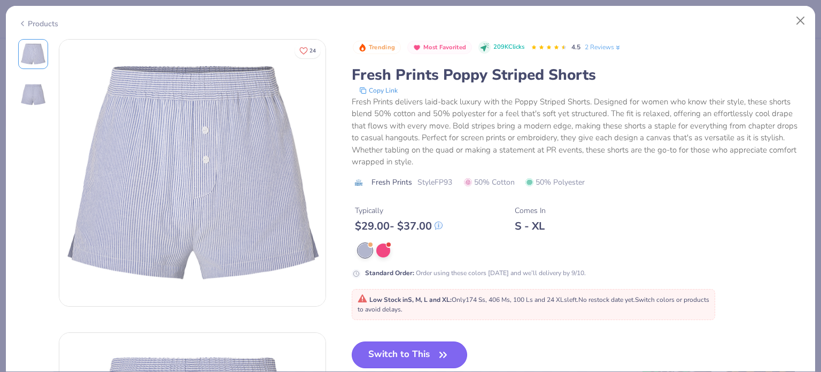
click at [405, 347] on button "Switch to This" at bounding box center [410, 354] width 116 height 27
click at [184, 142] on img at bounding box center [192, 173] width 266 height 266
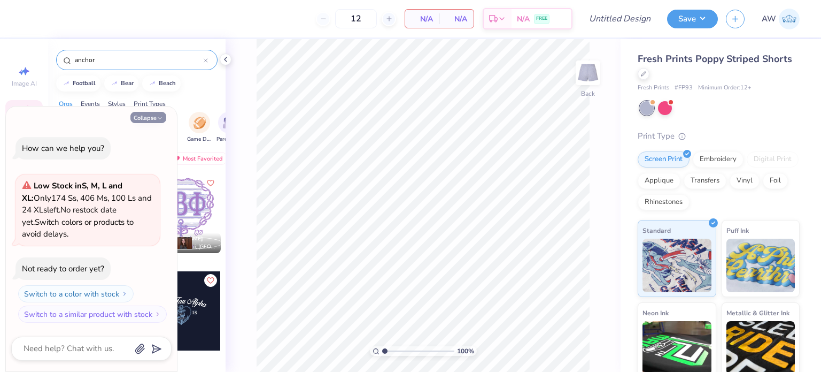
click at [141, 119] on button "Collapse" at bounding box center [148, 117] width 36 height 11
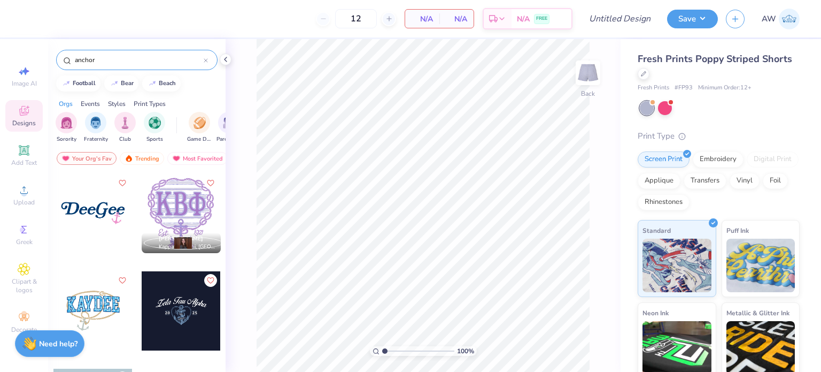
type textarea "x"
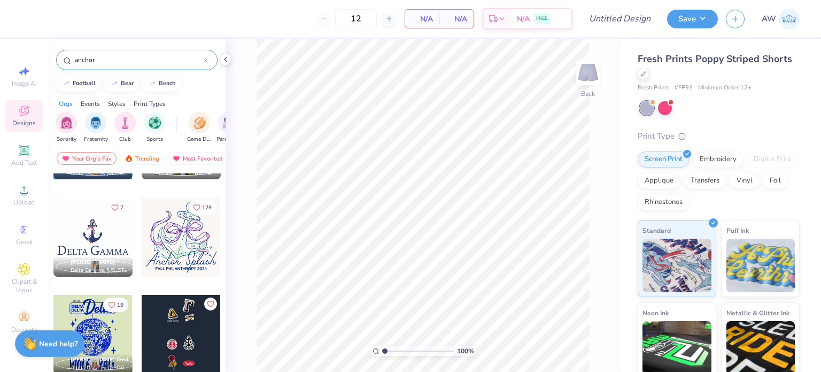
scroll to position [1339, 0]
click at [128, 59] on input "anchor" at bounding box center [139, 60] width 130 height 11
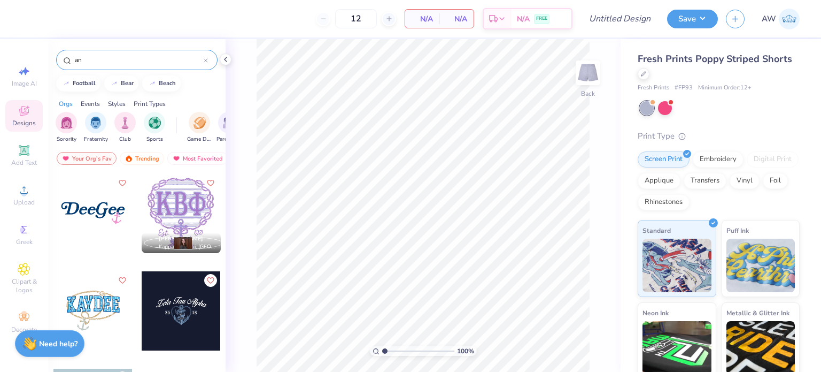
type input "a"
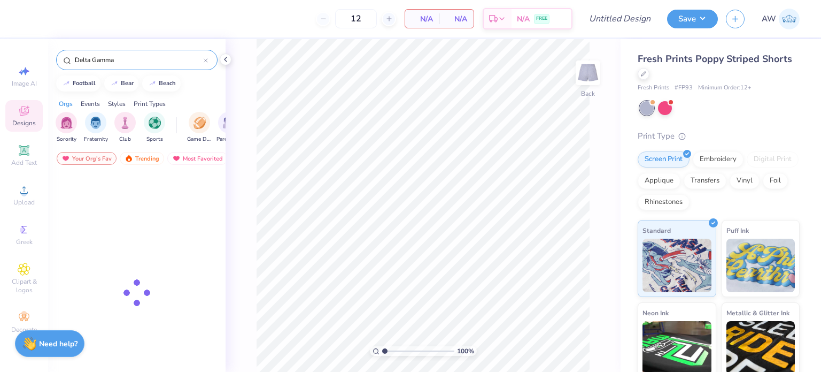
type input "Delta Gamma"
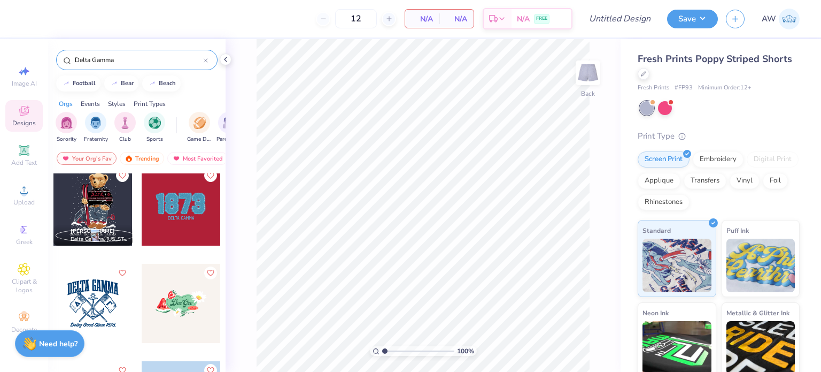
scroll to position [470, 0]
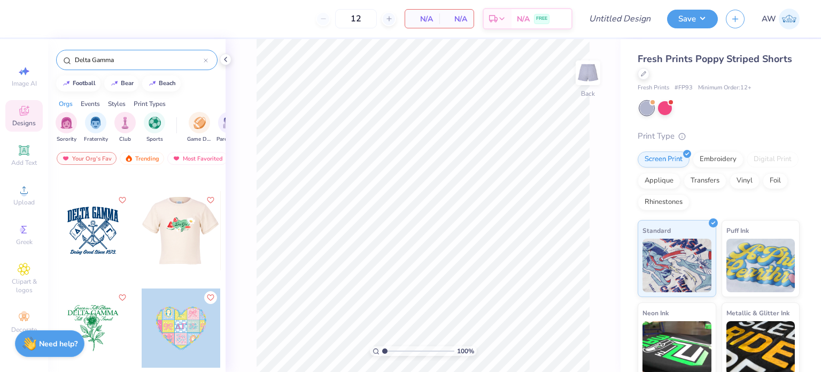
click at [188, 229] on div at bounding box center [181, 230] width 237 height 79
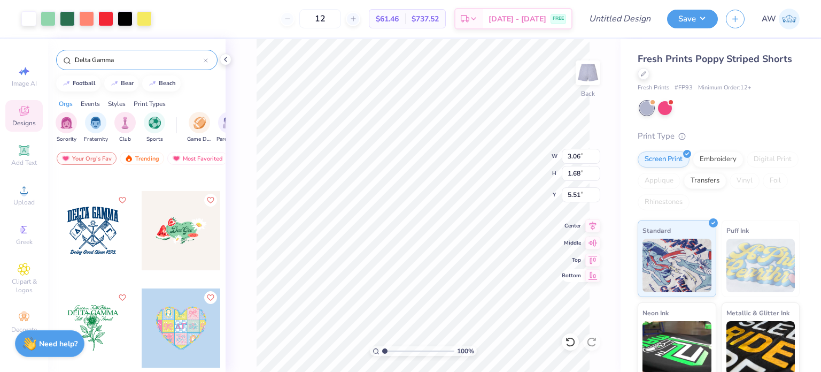
type input "3.06"
type input "1.68"
type input "7.85"
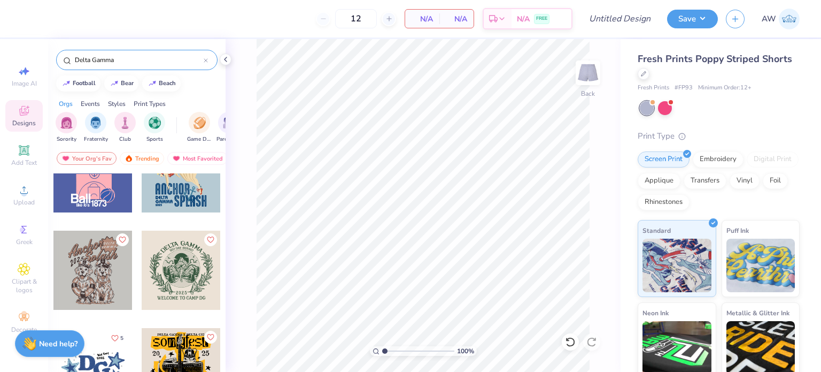
scroll to position [1209, 0]
click at [647, 74] on icon at bounding box center [643, 72] width 5 height 5
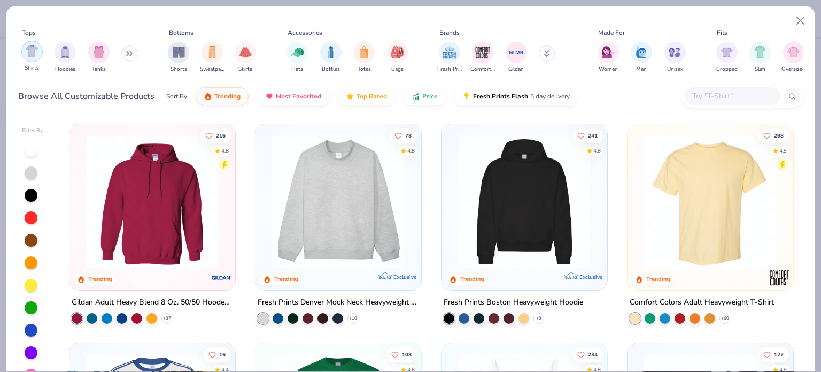
click at [32, 52] on img "filter for Shirts" at bounding box center [32, 51] width 12 height 12
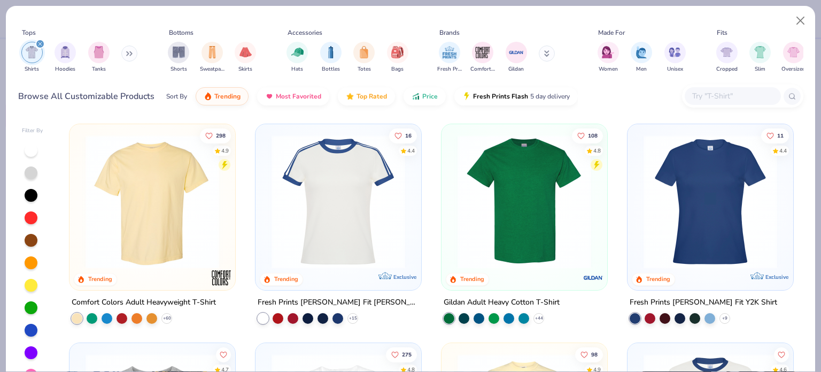
click at [533, 173] on img at bounding box center [524, 202] width 144 height 134
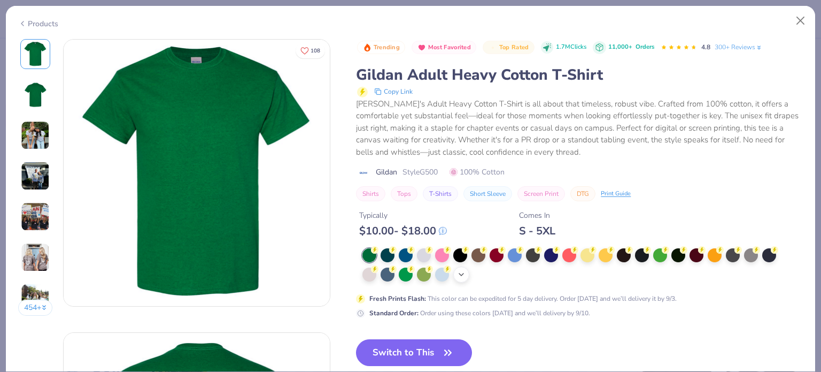
click at [461, 273] on icon at bounding box center [461, 274] width 9 height 9
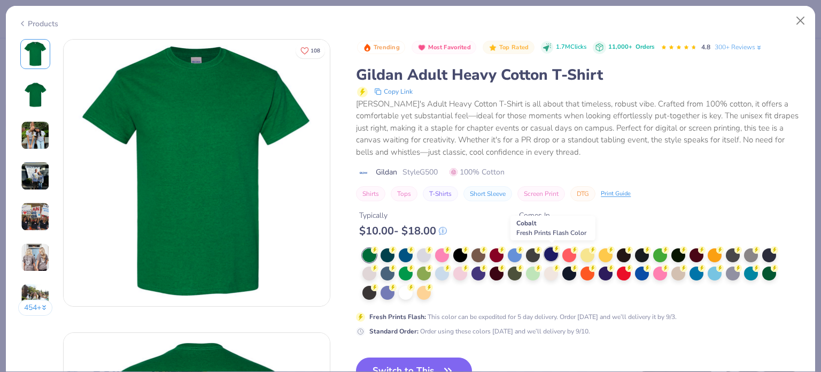
click at [553, 251] on div at bounding box center [551, 254] width 14 height 14
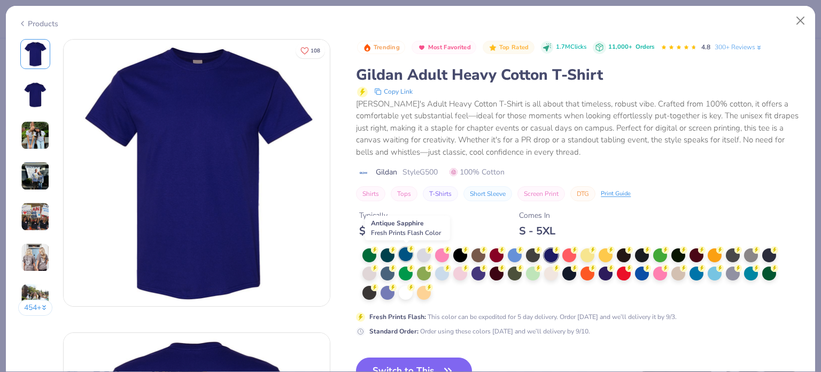
click at [404, 250] on div at bounding box center [406, 254] width 14 height 14
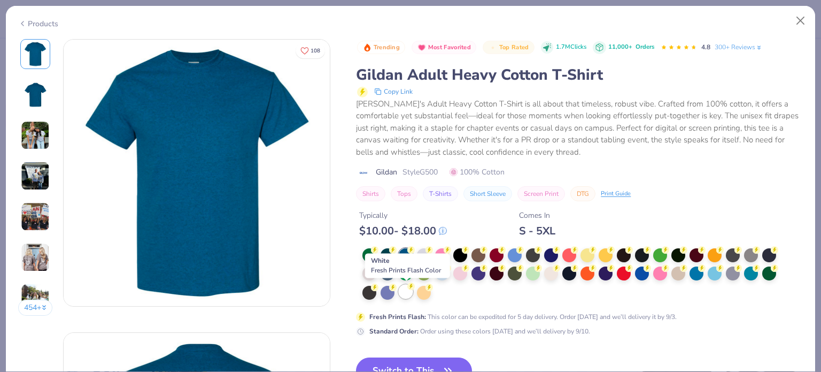
click at [407, 291] on div at bounding box center [406, 291] width 14 height 14
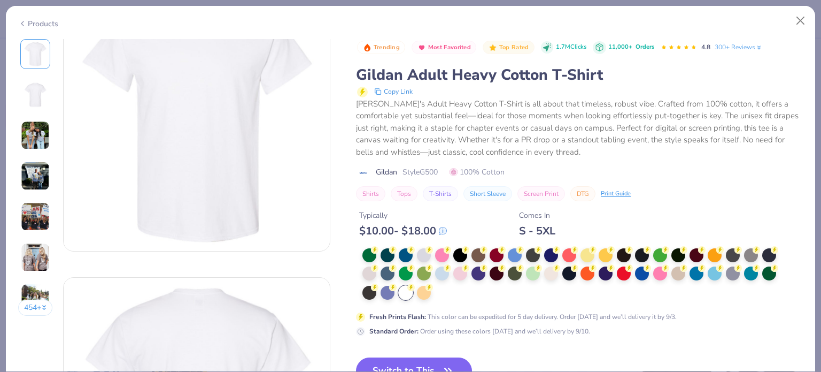
scroll to position [59, 0]
click at [421, 356] on div "Trending Most Favorited Top Rated 1.7M Clicks 11,000+ Orders 4.8 300+ Reviews G…" at bounding box center [579, 270] width 447 height 463
click at [418, 359] on button "Switch to This" at bounding box center [414, 370] width 116 height 27
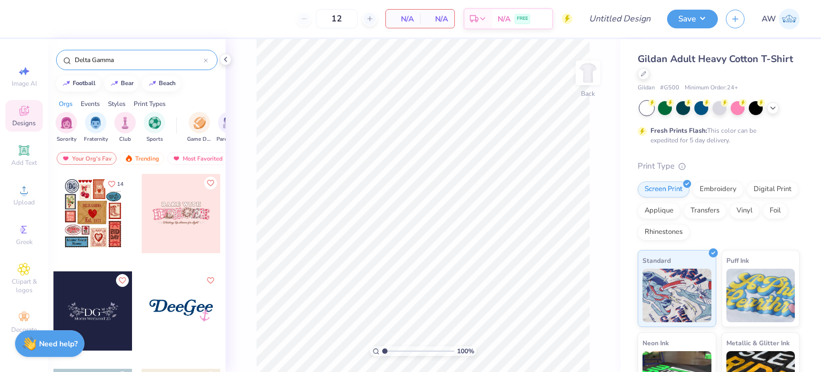
click at [135, 57] on input "Delta Gamma" at bounding box center [139, 60] width 130 height 11
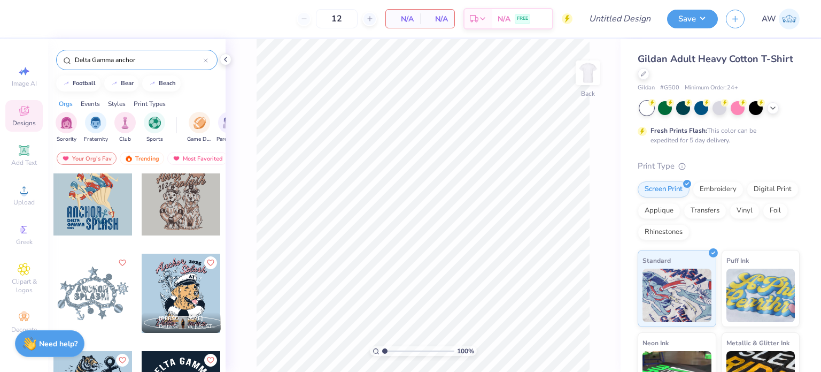
scroll to position [152, 0]
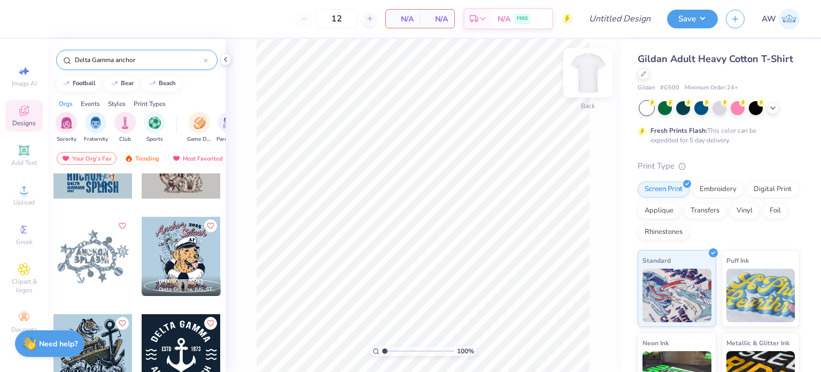
type input "Delta Gamma anchor"
click at [590, 78] on img at bounding box center [588, 72] width 43 height 43
click at [180, 239] on div at bounding box center [181, 256] width 79 height 79
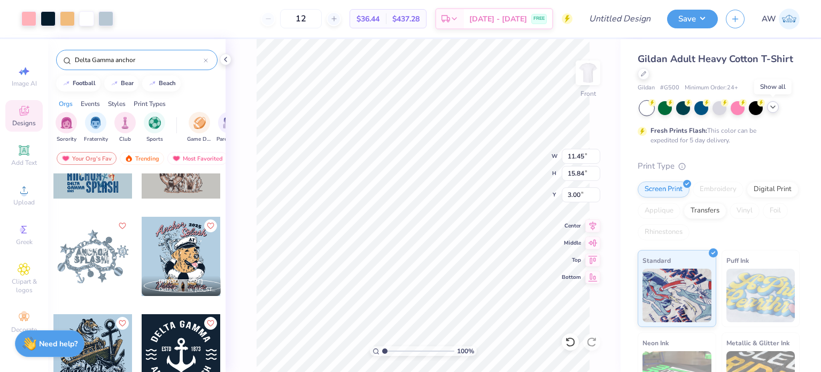
click at [770, 106] on icon at bounding box center [773, 107] width 9 height 9
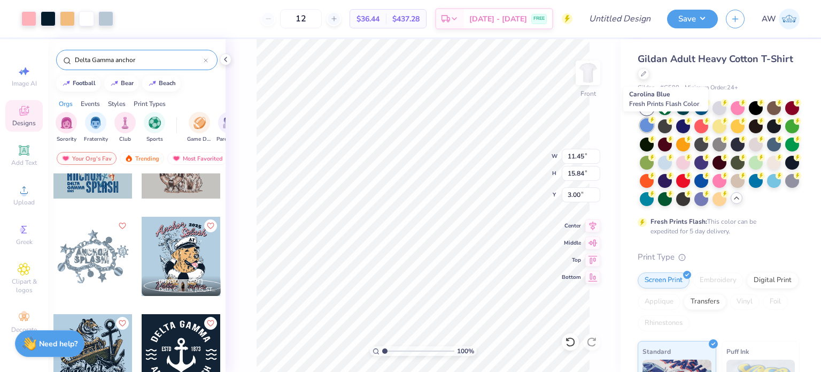
click at [654, 122] on div at bounding box center [647, 125] width 14 height 14
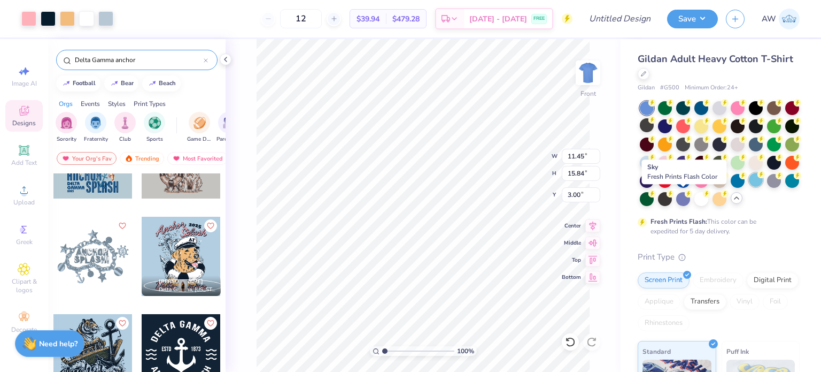
click at [749, 187] on div at bounding box center [756, 180] width 14 height 14
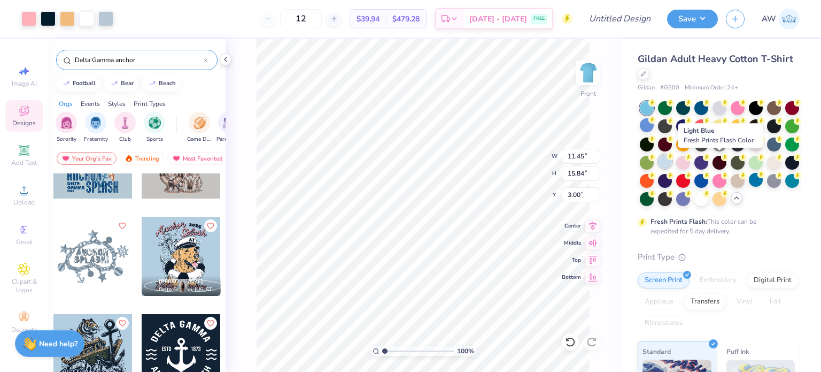
click at [672, 159] on div at bounding box center [665, 162] width 14 height 14
